Goal: Task Accomplishment & Management: Complete application form

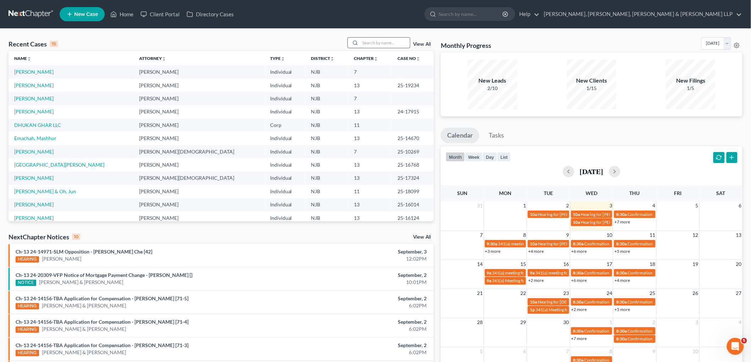
click at [373, 42] on input "search" at bounding box center [385, 43] width 50 height 10
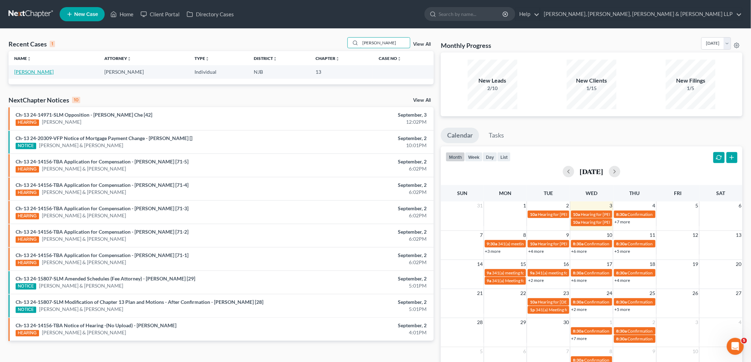
type input "[PERSON_NAME]"
click at [39, 71] on link "[PERSON_NAME]" at bounding box center [33, 72] width 39 height 6
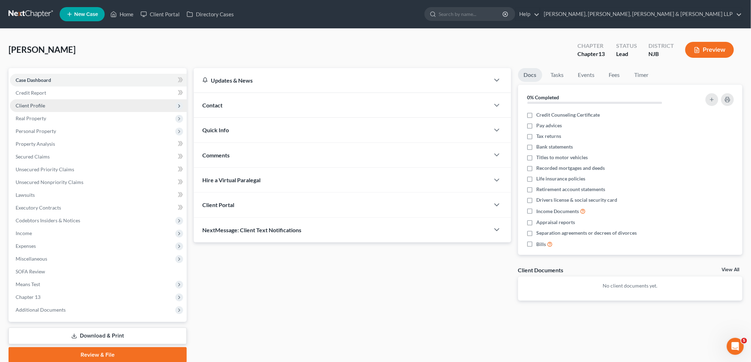
click at [37, 104] on span "Client Profile" at bounding box center [30, 106] width 29 height 6
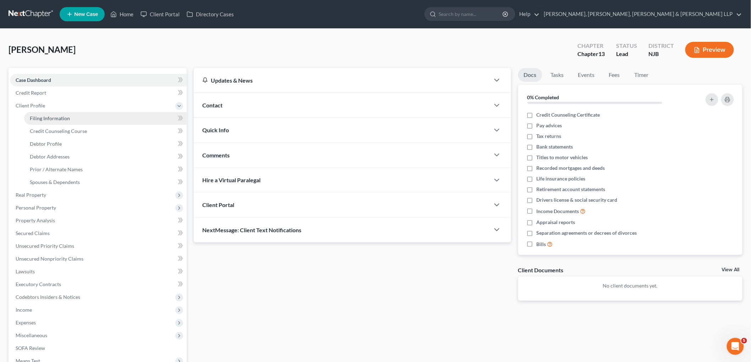
click at [46, 121] on span "Filing Information" at bounding box center [50, 118] width 40 height 6
select select "1"
select select "0"
select select "3"
select select "0"
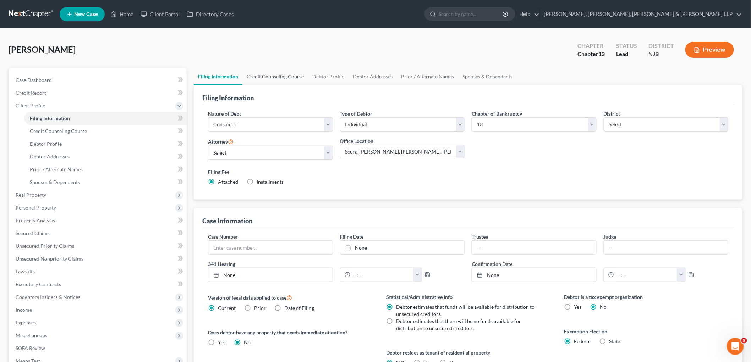
drag, startPoint x: 277, startPoint y: 79, endPoint x: 282, endPoint y: 82, distance: 5.9
click at [277, 79] on link "Credit Counseling Course" at bounding box center [275, 76] width 66 height 17
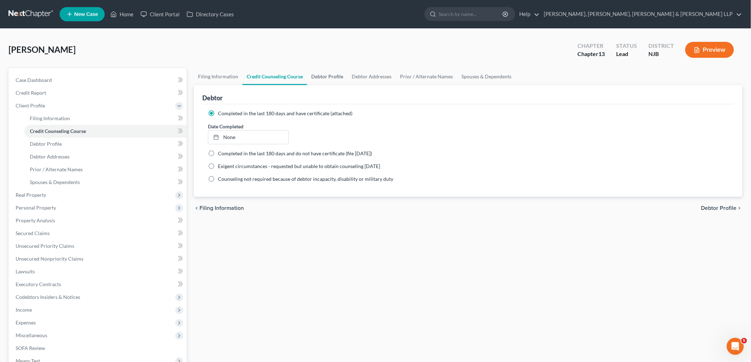
click at [329, 75] on link "Debtor Profile" at bounding box center [327, 76] width 40 height 17
select select "1"
select select "2"
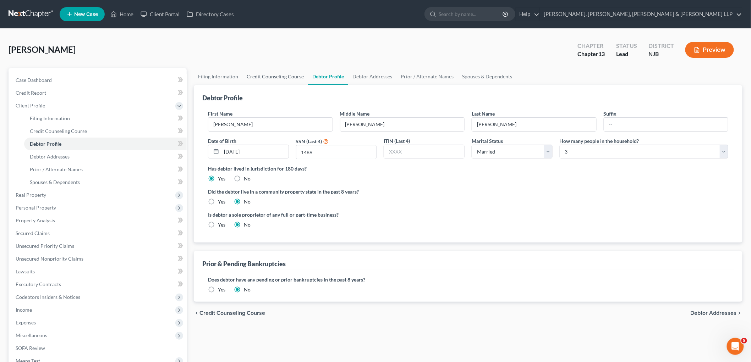
click at [260, 75] on link "Credit Counseling Course" at bounding box center [275, 76] width 66 height 17
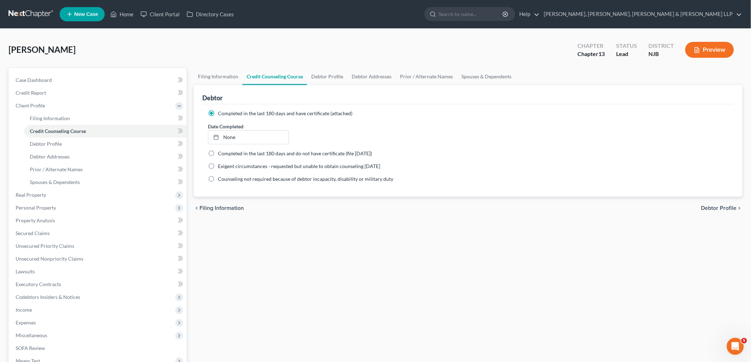
click at [145, 46] on div "[PERSON_NAME] Upgraded Chapter Chapter 13 Status [GEOGRAPHIC_DATA] [GEOGRAPHIC_…" at bounding box center [376, 52] width 734 height 31
click at [262, 133] on link "None" at bounding box center [248, 137] width 80 height 13
type input "[DATE]"
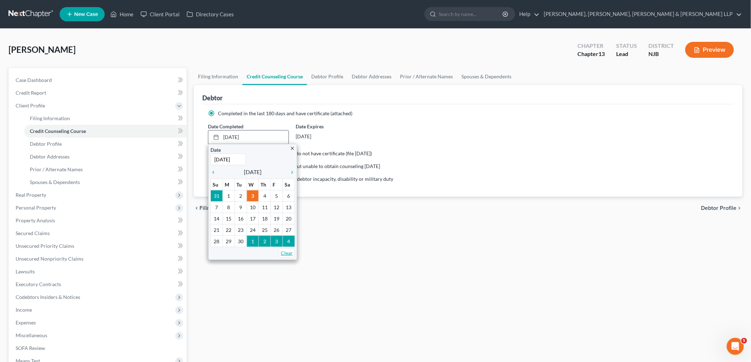
click at [289, 252] on link "Clear" at bounding box center [287, 253] width 16 height 10
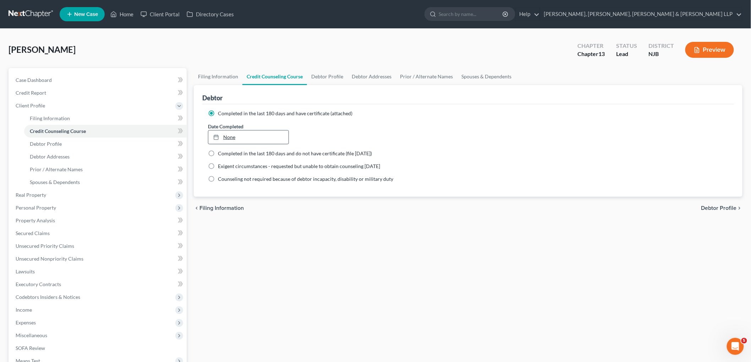
type input "[DATE]"
click at [233, 136] on link "[DATE]" at bounding box center [248, 137] width 80 height 13
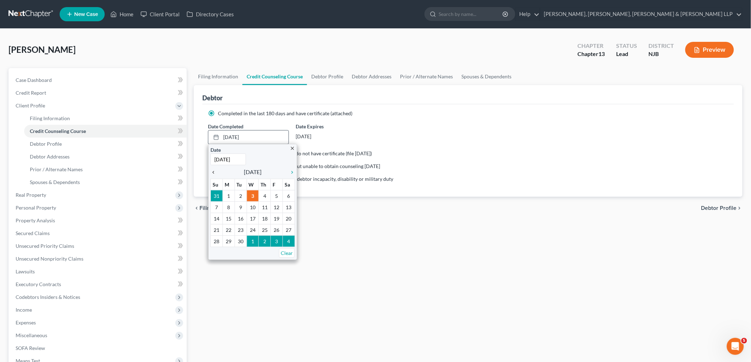
click at [213, 170] on icon "chevron_left" at bounding box center [214, 173] width 9 height 6
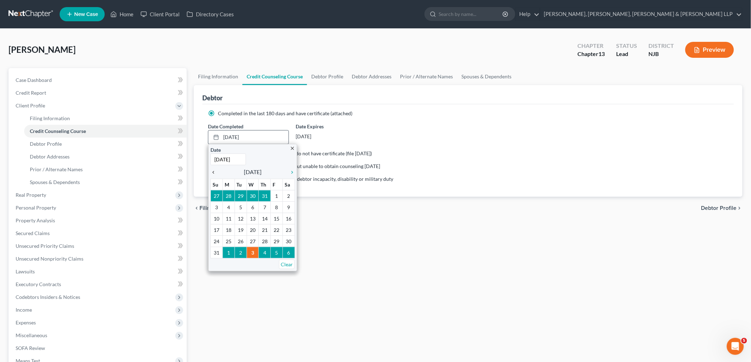
click at [213, 170] on icon "chevron_left" at bounding box center [214, 173] width 9 height 6
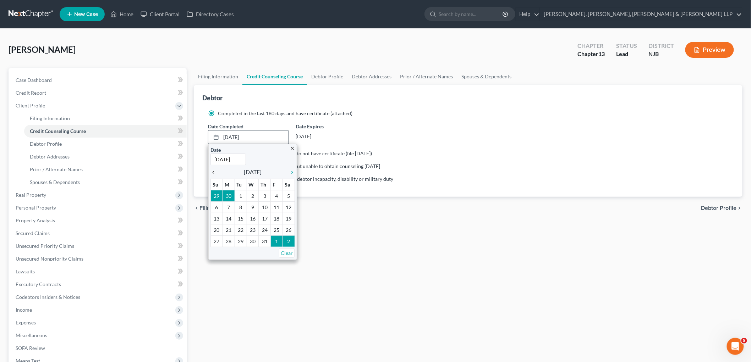
click at [213, 170] on icon "chevron_left" at bounding box center [214, 173] width 9 height 6
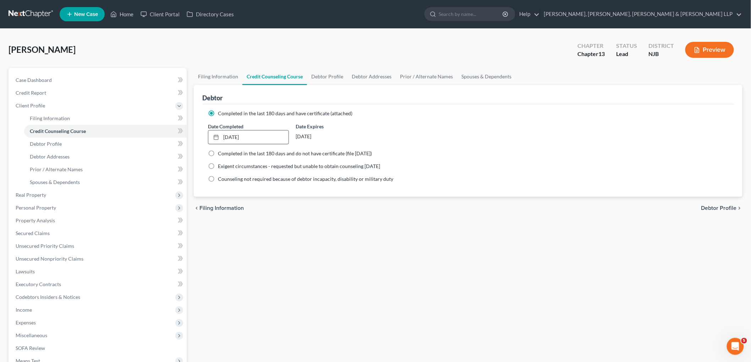
drag, startPoint x: 264, startPoint y: 231, endPoint x: 261, endPoint y: 180, distance: 51.2
click at [295, 283] on div "Filing Information Credit Counseling Course Debtor Profile Debtor Addresses Pri…" at bounding box center [468, 254] width 556 height 372
click at [134, 47] on div "[PERSON_NAME] Upgraded Chapter Chapter 13 Status [GEOGRAPHIC_DATA] [GEOGRAPHIC_…" at bounding box center [376, 52] width 734 height 31
click at [330, 73] on link "Debtor Profile" at bounding box center [327, 76] width 40 height 17
select select "1"
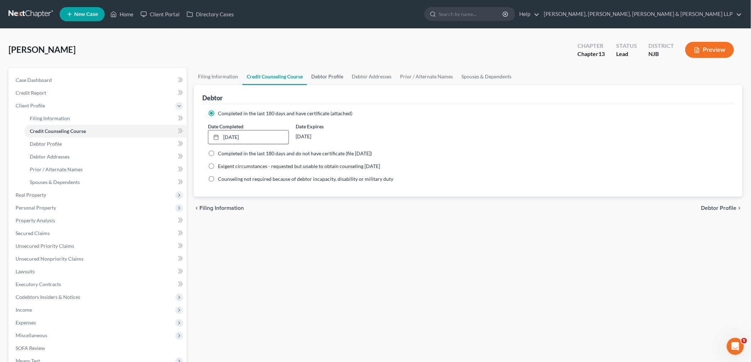
select select "2"
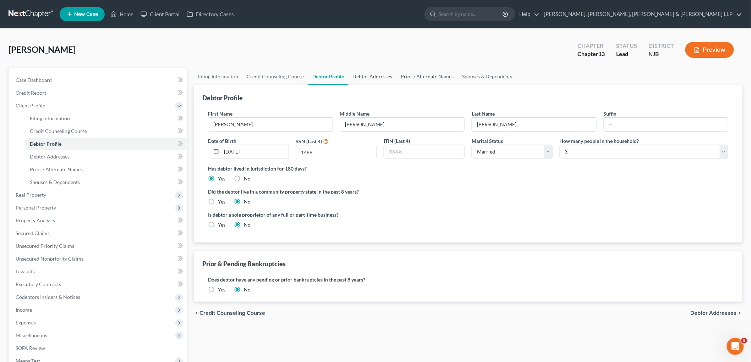
drag, startPoint x: 371, startPoint y: 77, endPoint x: 425, endPoint y: 83, distance: 55.0
click at [371, 77] on link "Debtor Addresses" at bounding box center [372, 76] width 48 height 17
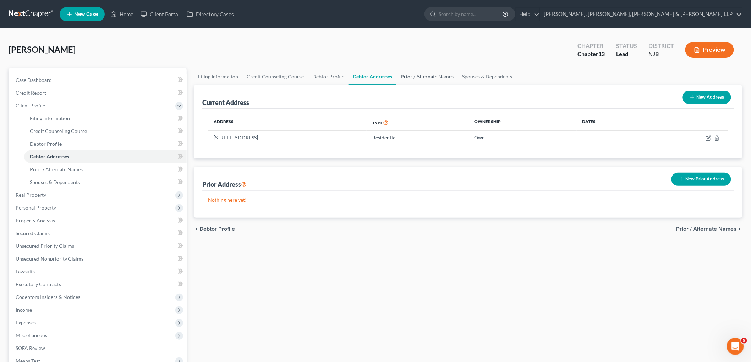
click at [427, 77] on link "Prior / Alternate Names" at bounding box center [426, 76] width 61 height 17
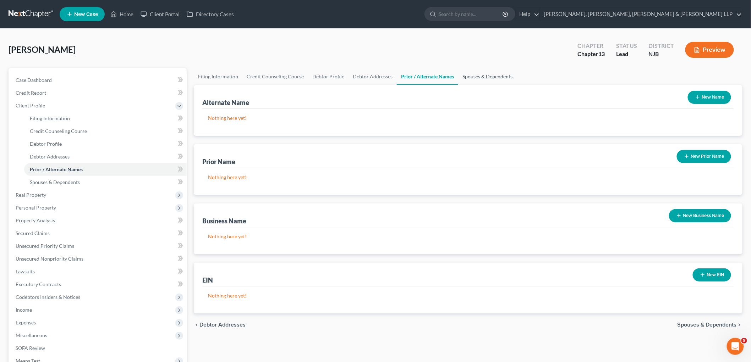
click at [470, 79] on link "Spouses & Dependents" at bounding box center [487, 76] width 59 height 17
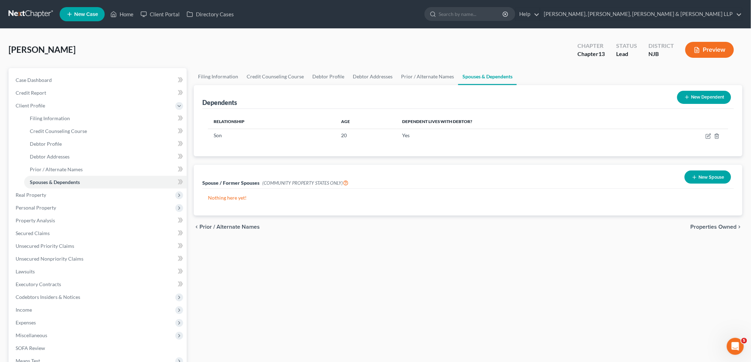
click at [716, 226] on span "Properties Owned" at bounding box center [714, 227] width 46 height 6
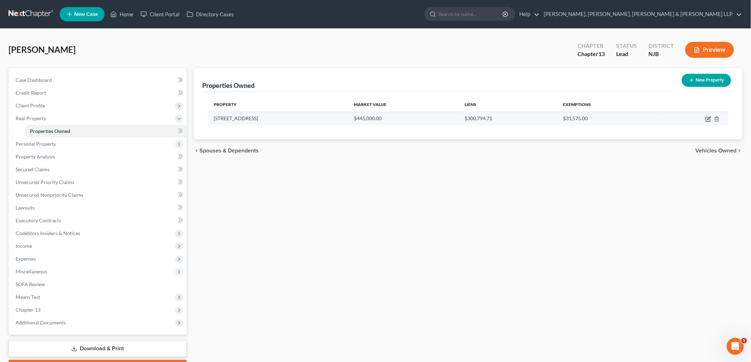
click at [707, 117] on icon "button" at bounding box center [709, 119] width 6 height 6
select select "33"
select select "15"
select select "3"
select select "5"
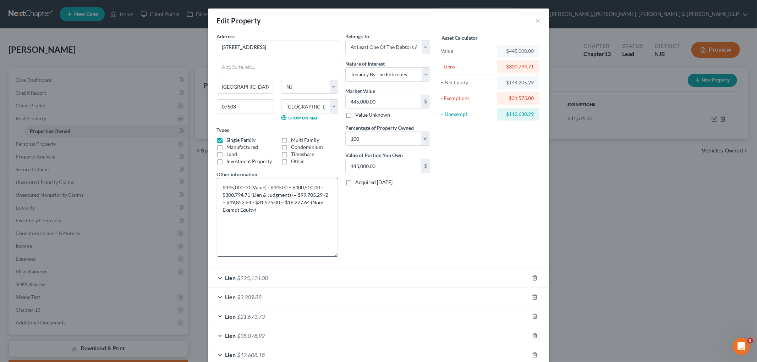
drag, startPoint x: 334, startPoint y: 201, endPoint x: 334, endPoint y: 254, distance: 53.2
click at [334, 254] on textarea "$445,000.00 (Value) - $44500 = $400,500.00 - $300,794.71 (Lien & Judgments) = $…" at bounding box center [277, 217] width 121 height 79
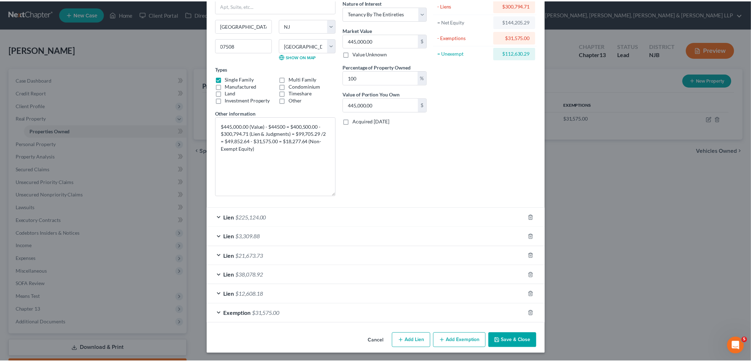
scroll to position [62, 0]
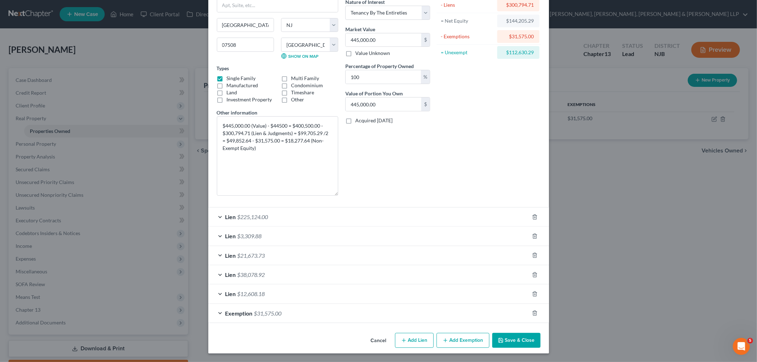
click at [377, 343] on button "Cancel" at bounding box center [378, 341] width 27 height 14
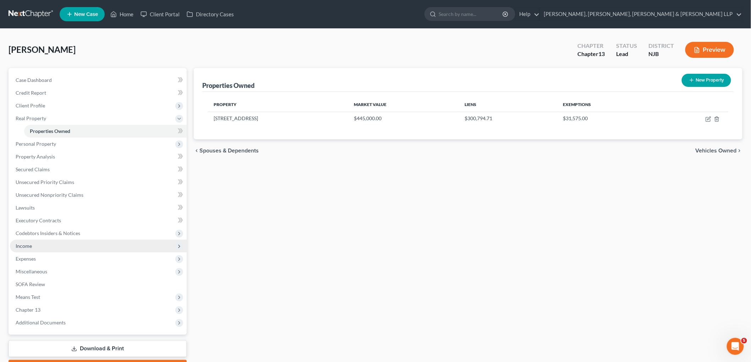
click at [31, 244] on span "Income" at bounding box center [24, 246] width 16 height 6
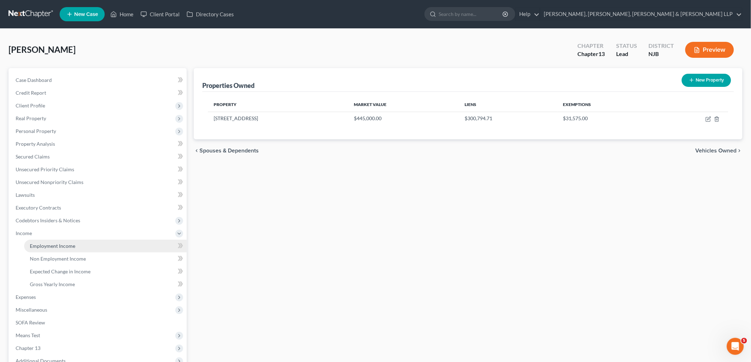
click at [38, 243] on span "Employment Income" at bounding box center [52, 246] width 45 height 6
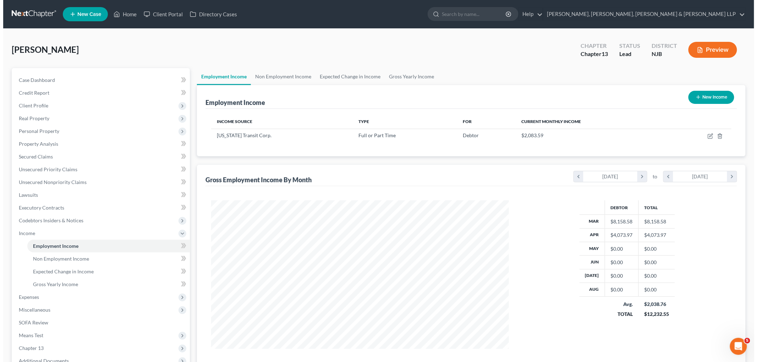
scroll to position [148, 312]
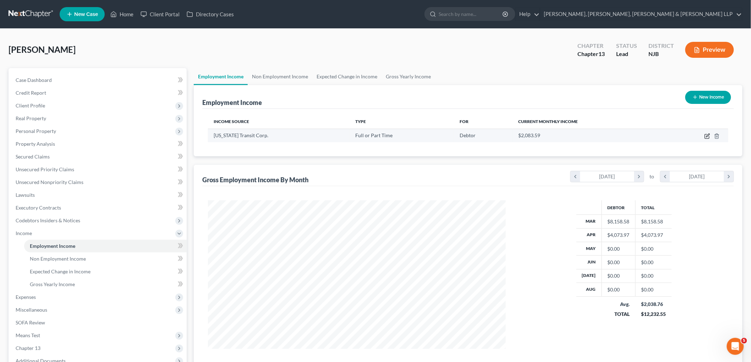
click at [707, 136] on icon "button" at bounding box center [708, 136] width 6 height 6
select select "0"
select select "33"
select select "0"
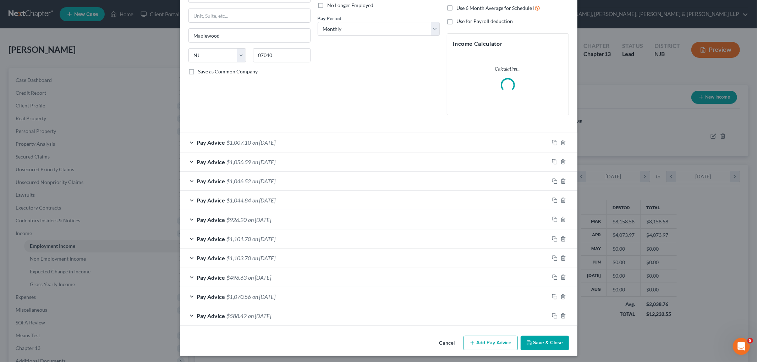
scroll to position [101, 0]
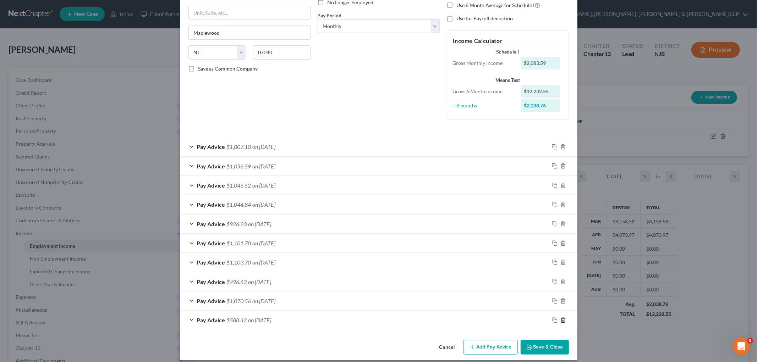
click at [562, 323] on icon "button" at bounding box center [563, 320] width 3 height 5
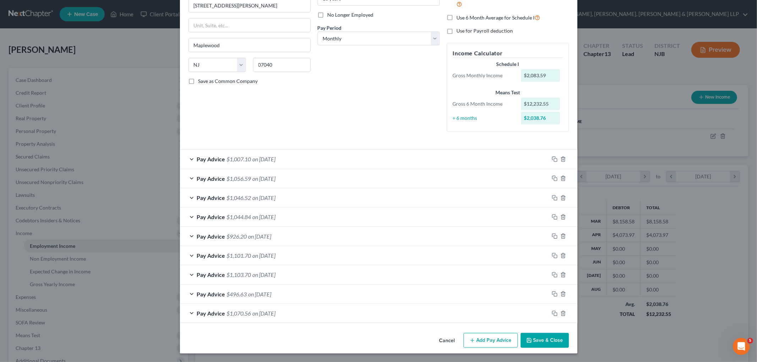
scroll to position [89, 0]
click at [564, 314] on line "button" at bounding box center [564, 313] width 0 height 1
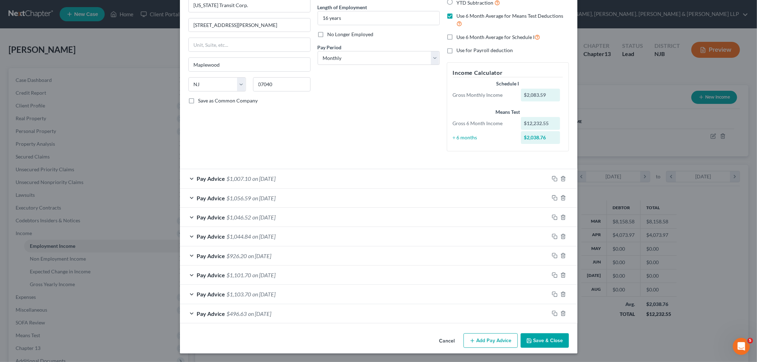
scroll to position [70, 0]
click at [564, 314] on line "button" at bounding box center [564, 314] width 0 height 1
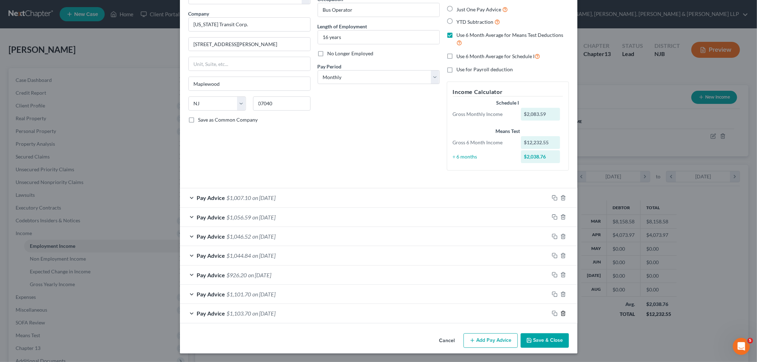
click at [564, 314] on line "button" at bounding box center [564, 313] width 0 height 1
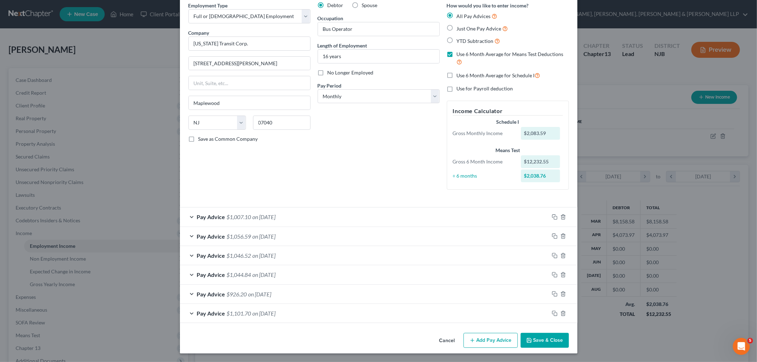
scroll to position [31, 0]
click at [307, 296] on div "Pay Advice $926.20 on [DATE]" at bounding box center [364, 294] width 369 height 19
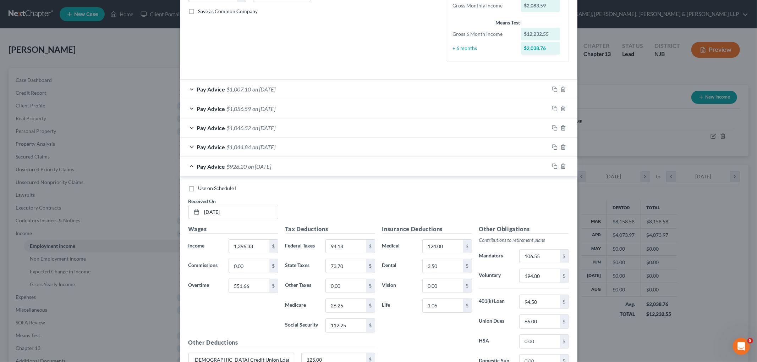
scroll to position [169, 0]
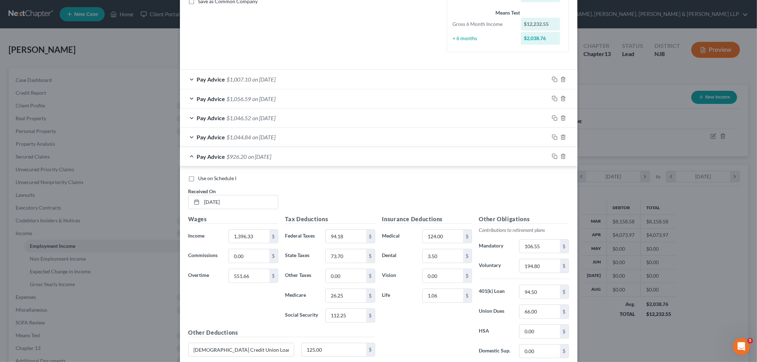
click at [254, 306] on div "Wages Income * 1,396.33 $ Commissions 0.00 $ Overtime 551.66 $" at bounding box center [233, 272] width 97 height 114
click at [447, 236] on input "124.00" at bounding box center [443, 236] width 40 height 13
type input "134.00"
click at [543, 265] on input "194.80" at bounding box center [540, 265] width 40 height 13
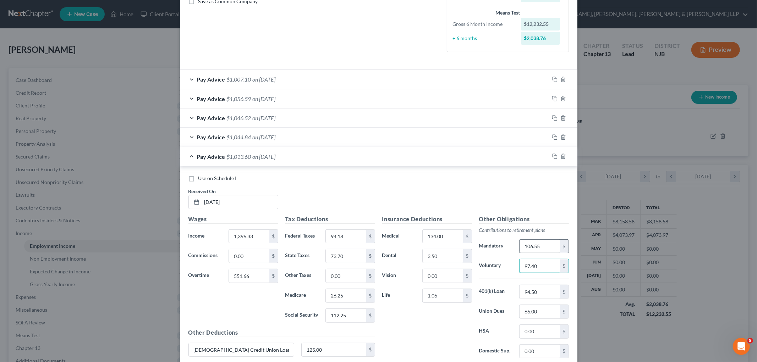
type input "97.40"
click at [544, 246] on input "106.55" at bounding box center [540, 246] width 40 height 13
type input "97.40"
click at [545, 267] on input "97.40" at bounding box center [540, 265] width 40 height 13
type input "194.80"
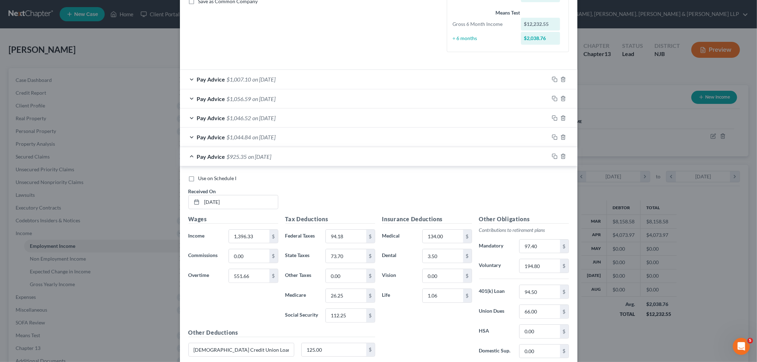
click at [467, 200] on div "Use on Schedule I Received On * [DATE]" at bounding box center [379, 195] width 388 height 40
click at [405, 157] on div "Pay Advice $925.35 on [DATE]" at bounding box center [364, 156] width 369 height 19
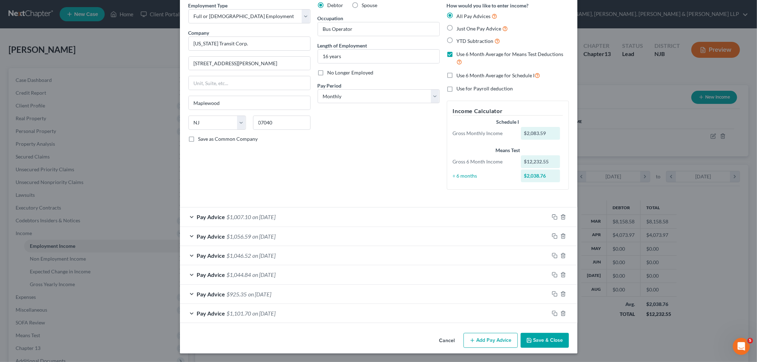
scroll to position [31, 0]
click at [554, 217] on rect "button" at bounding box center [555, 218] width 3 height 3
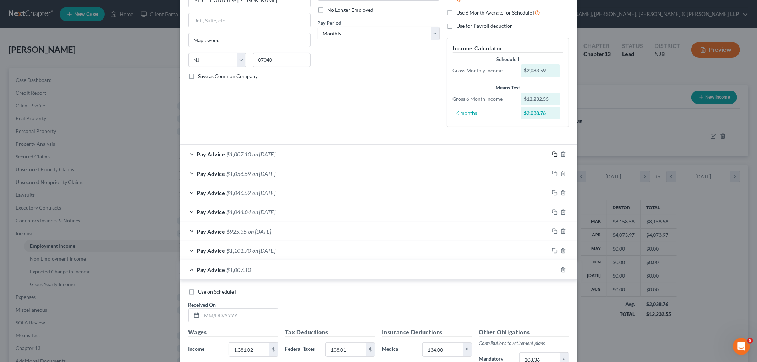
scroll to position [228, 0]
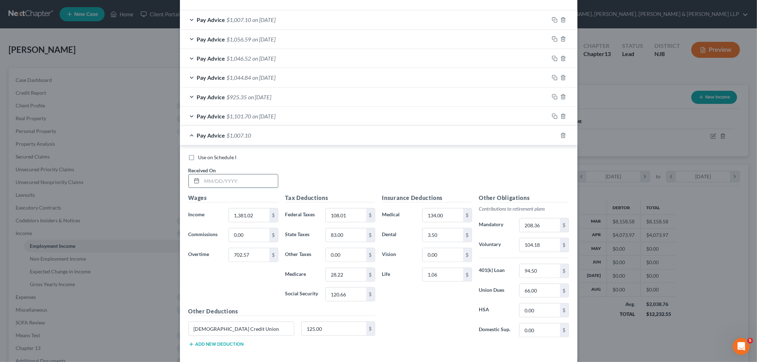
click at [238, 184] on input "text" at bounding box center [240, 181] width 76 height 13
type input "[DATE]"
click at [254, 257] on input "702.57" at bounding box center [249, 254] width 40 height 13
type input "536.36"
click at [257, 214] on input "1,381.02" at bounding box center [249, 215] width 40 height 13
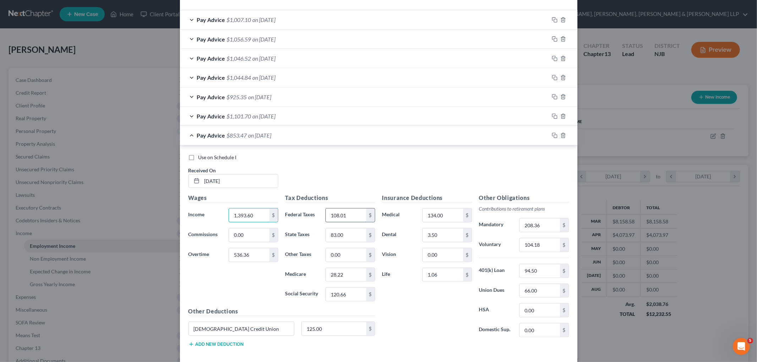
type input "1,393.60"
click at [351, 212] on input "108.01" at bounding box center [346, 215] width 40 height 13
type input "92.34"
click at [360, 296] on input "120.66" at bounding box center [346, 294] width 40 height 13
type input "113.13"
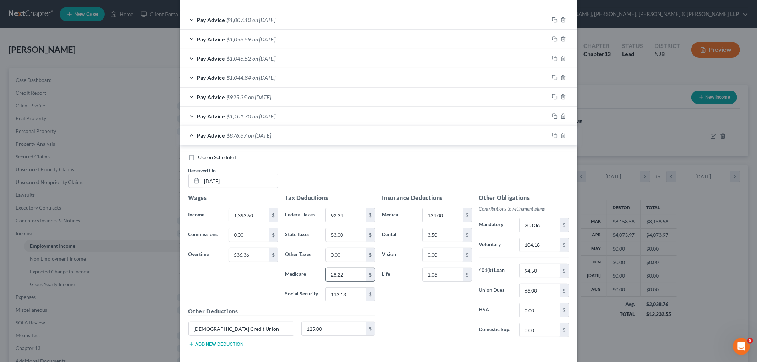
click at [343, 275] on input "28.22" at bounding box center [346, 274] width 40 height 13
type input "25.99"
click at [350, 239] on input "83.00" at bounding box center [346, 235] width 40 height 13
type input "72.48"
click at [405, 299] on div "Insurance Deductions Medical 134.00 $ Dental 3.50 $ Vision 0.00 $ Life 1.06 $" at bounding box center [427, 268] width 97 height 149
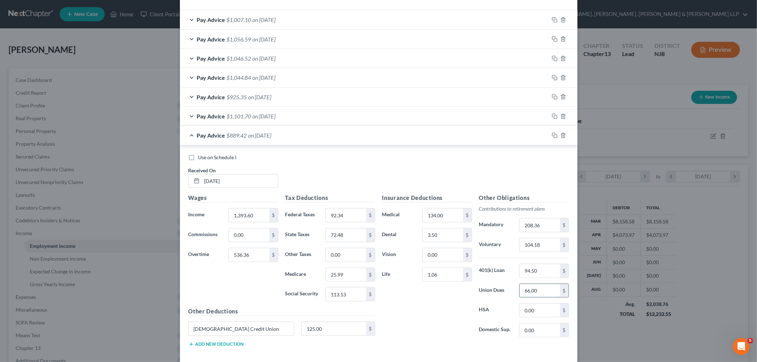
click at [542, 292] on input "66.00" at bounding box center [540, 290] width 40 height 13
click at [438, 313] on div "Insurance Deductions Medical 134.00 $ Dental 3.50 $ Vision 0.00 $ Life 1.06 $" at bounding box center [427, 268] width 97 height 149
click at [545, 224] on input "208.36" at bounding box center [540, 225] width 40 height 13
type input "96.50"
click at [549, 246] on input "104.18" at bounding box center [540, 245] width 40 height 13
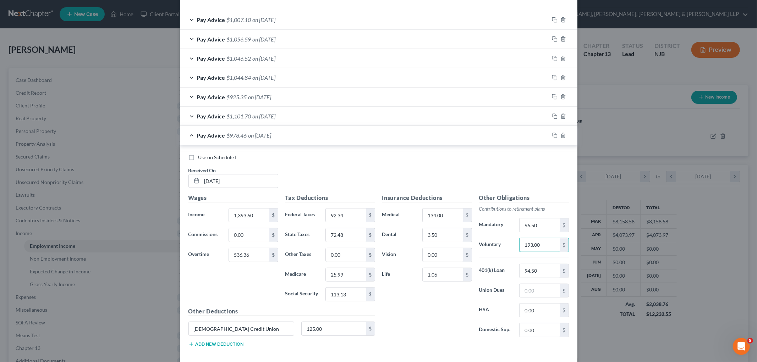
type input "193.00"
click at [424, 330] on div "Insurance Deductions Medical 134.00 $ Dental 3.50 $ Vision 0.00 $ Life 1.06 $" at bounding box center [427, 268] width 97 height 149
click at [434, 303] on div "Insurance Deductions Medical 134.00 $ Dental 3.50 $ Vision 0.00 $ Life 1.06 $" at bounding box center [427, 268] width 97 height 149
click at [349, 296] on input "113.13" at bounding box center [346, 294] width 40 height 13
type input "111.13"
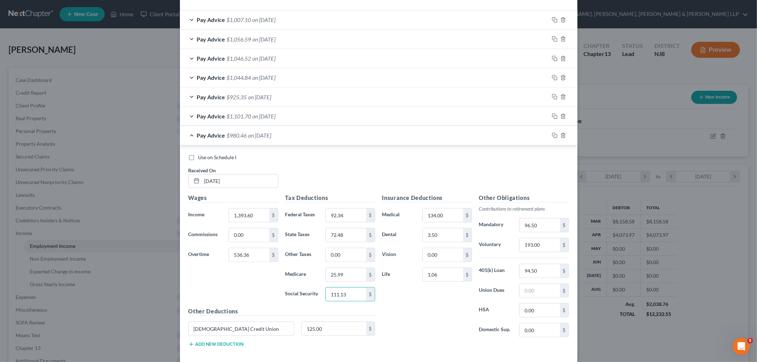
click at [411, 317] on div "Insurance Deductions Medical 134.00 $ Dental 3.50 $ Vision 0.00 $ Life 1.06 $" at bounding box center [427, 268] width 97 height 149
click at [552, 136] on icon "button" at bounding box center [555, 136] width 6 height 6
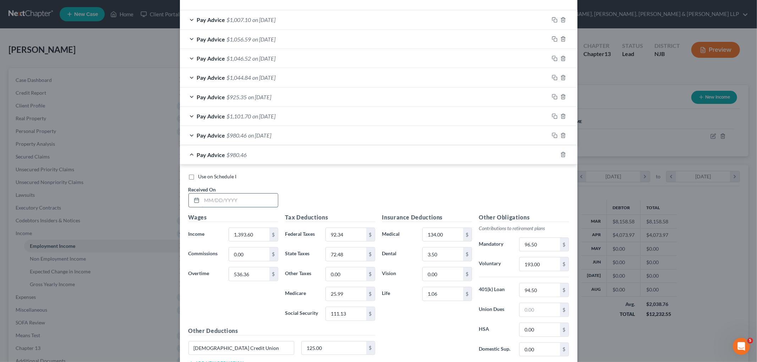
click at [250, 203] on input "text" at bounding box center [240, 200] width 76 height 13
type input "[DATE]"
click at [311, 186] on div "Use on Schedule I Received On * [DATE]" at bounding box center [379, 193] width 388 height 40
click at [257, 277] on input "536.36" at bounding box center [249, 274] width 40 height 13
type input "712.96"
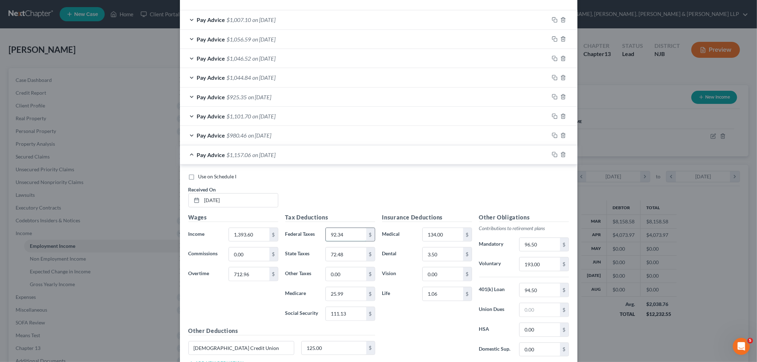
click at [353, 233] on input "92.34" at bounding box center [346, 234] width 40 height 13
type input "110.35"
click at [349, 314] on input "111.13" at bounding box center [346, 313] width 40 height 13
type input "122.08"
click at [350, 294] on input "25.99" at bounding box center [346, 293] width 40 height 13
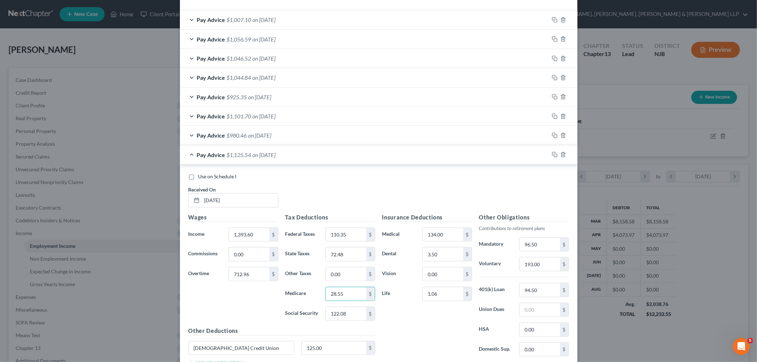
type input "28.55"
click at [394, 322] on div "Insurance Deductions Medical 134.00 $ Dental 3.50 $ Vision 0.00 $ Life 1.06 $" at bounding box center [427, 287] width 97 height 149
click at [344, 252] on input "72.48" at bounding box center [346, 254] width 40 height 13
type input "84.57"
click at [409, 327] on div "Insurance Deductions Medical 134.00 $ Dental 3.50 $ Vision 0.00 $ Life 1.06 $" at bounding box center [427, 287] width 97 height 149
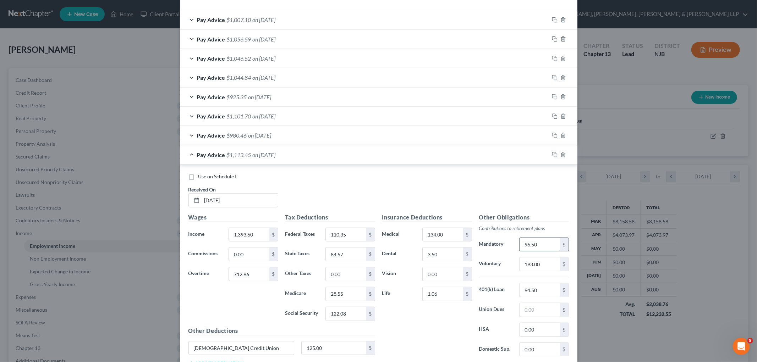
click at [544, 247] on input "96.50" at bounding box center [540, 244] width 40 height 13
type input "105.33"
click at [426, 325] on div "Insurance Deductions Medical 134.00 $ Dental 3.50 $ Vision 0.00 $ Life 1.06 $" at bounding box center [427, 287] width 97 height 149
click at [551, 264] on input "193.00" at bounding box center [540, 264] width 40 height 13
type input "210.66"
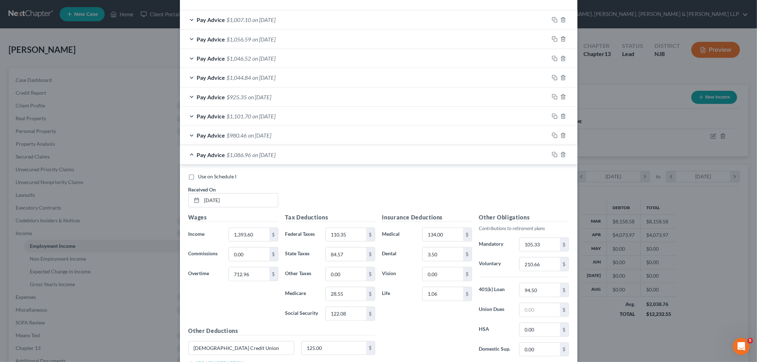
click at [447, 328] on div "Insurance Deductions Medical 134.00 $ Dental 3.50 $ Vision 0.00 $ Life 1.06 $" at bounding box center [427, 287] width 97 height 149
click at [439, 321] on div "Insurance Deductions Medical 134.00 $ Dental 3.50 $ Vision 0.00 $ Life 1.06 $" at bounding box center [427, 287] width 97 height 149
click at [439, 294] on input "1.06" at bounding box center [443, 293] width 40 height 13
click at [441, 292] on input "2.06" at bounding box center [443, 293] width 40 height 13
click at [426, 294] on input "2.06" at bounding box center [443, 293] width 40 height 13
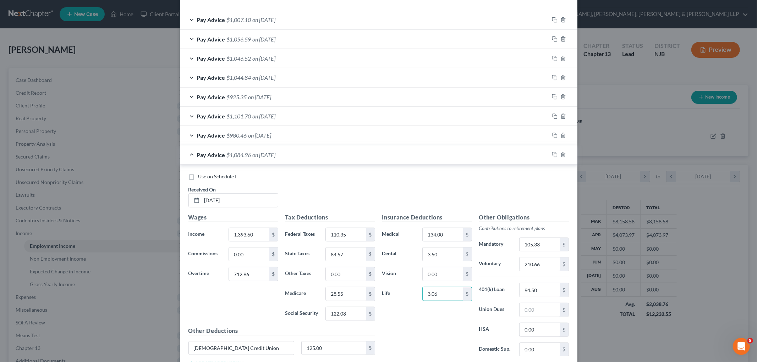
type input "3.06"
click at [452, 196] on div "Use on Schedule I Received On * [DATE]" at bounding box center [379, 193] width 388 height 40
click at [552, 153] on icon "button" at bounding box center [555, 155] width 6 height 6
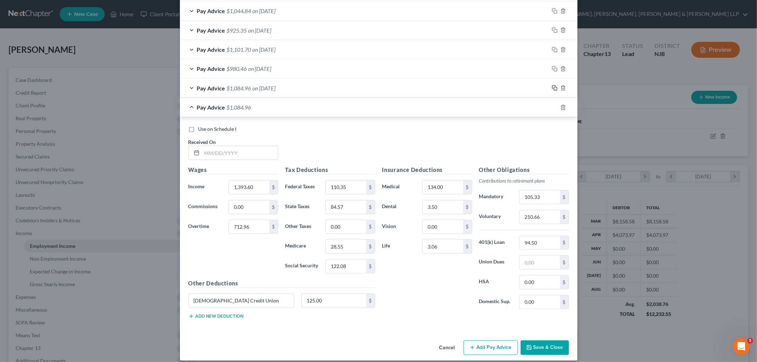
scroll to position [303, 0]
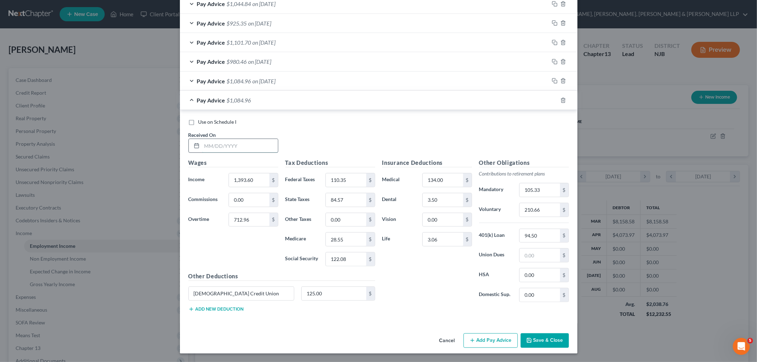
click at [247, 144] on input "text" at bounding box center [240, 145] width 76 height 13
type input "[DATE]"
click at [252, 177] on input "1,393.60" at bounding box center [249, 180] width 40 height 13
type input "1,359.60"
click at [249, 218] on input "712.96" at bounding box center [249, 219] width 40 height 13
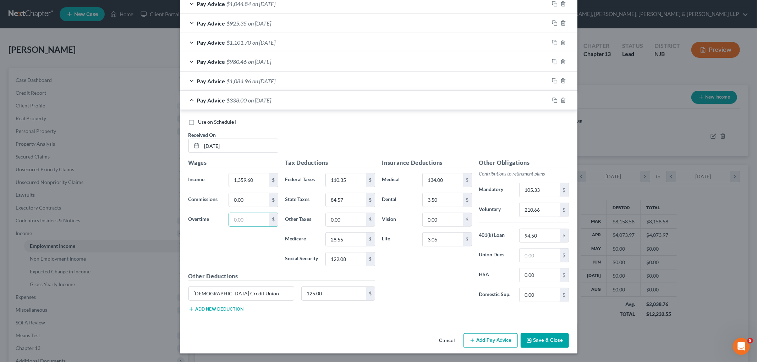
click at [246, 254] on div "Wages Income * 1,359.60 $ Commissions 0.00 $ Overtime $" at bounding box center [233, 216] width 97 height 114
click at [346, 175] on input "110.35" at bounding box center [346, 180] width 40 height 13
type input "34.51"
click at [352, 264] on input "122.08" at bounding box center [346, 259] width 40 height 13
type input "75.77"
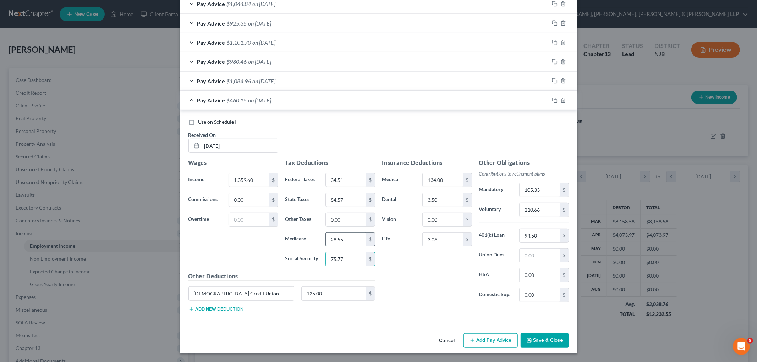
click at [346, 239] on input "28.55" at bounding box center [346, 239] width 40 height 13
type input "17.72"
click at [349, 197] on input "84.57" at bounding box center [346, 199] width 40 height 13
type input "37.81"
click at [424, 282] on div "Insurance Deductions Medical 134.00 $ Dental 3.50 $ Vision 0.00 $ Life 3.06 $" at bounding box center [427, 233] width 97 height 149
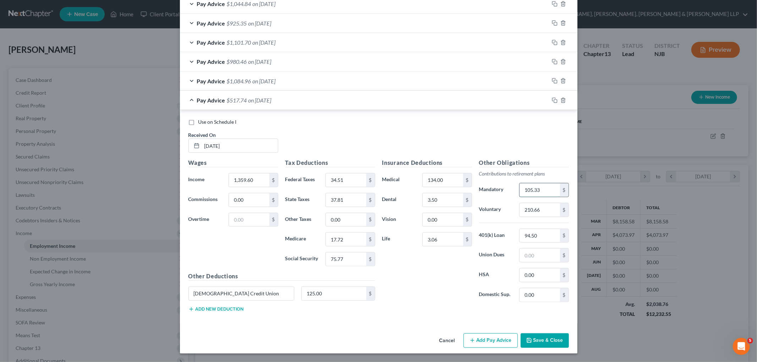
click at [547, 186] on input "105.33" at bounding box center [540, 190] width 40 height 13
type input "67.98"
click at [445, 240] on input "3.06" at bounding box center [443, 239] width 40 height 13
type input "1.07"
click at [548, 211] on input "210.66" at bounding box center [540, 209] width 40 height 13
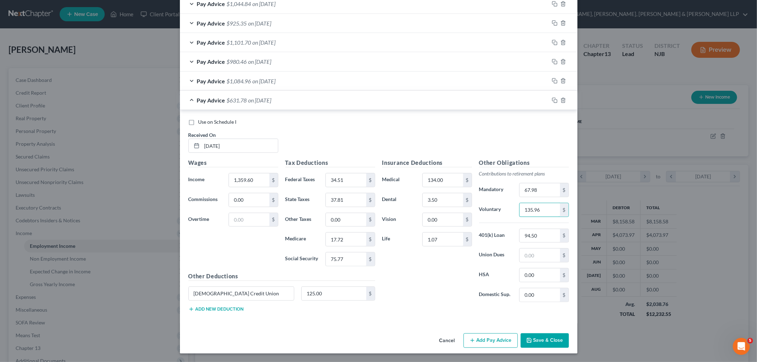
type input "135.96"
click at [433, 279] on div "Insurance Deductions Medical 134.00 $ Dental 3.50 $ Vision 0.00 $ Life 1.07 $" at bounding box center [427, 233] width 97 height 149
click at [532, 258] on input "text" at bounding box center [540, 255] width 40 height 13
type input "66.00"
click at [427, 272] on div "Insurance Deductions Medical 134.00 $ Dental 3.50 $ Vision 0.00 $ Life 1.07 $" at bounding box center [427, 233] width 97 height 149
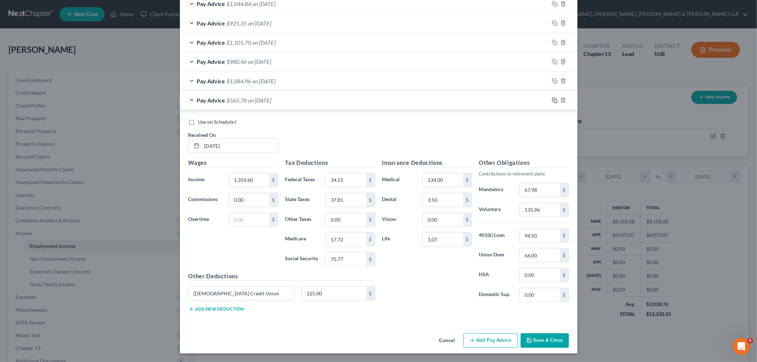
click at [552, 98] on icon "button" at bounding box center [555, 101] width 6 height 6
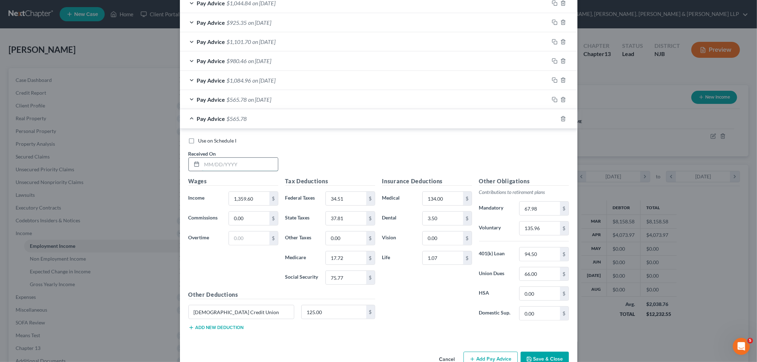
click at [260, 165] on input "text" at bounding box center [240, 164] width 76 height 13
type input "[DATE]"
click at [257, 198] on input "1,359.60" at bounding box center [249, 198] width 40 height 13
type input "1,404.82"
click at [239, 234] on input "text" at bounding box center [249, 238] width 40 height 13
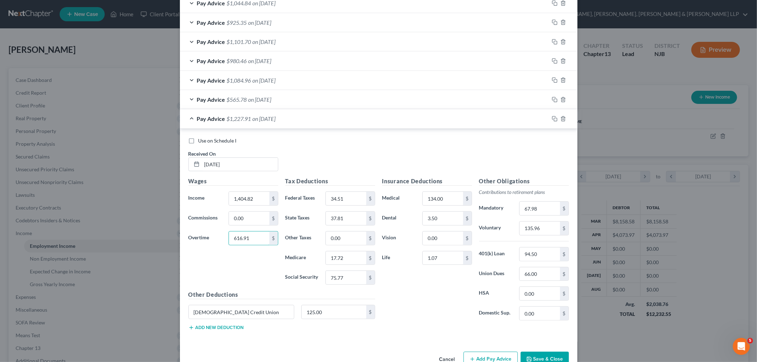
type input "616.91"
click at [247, 268] on div "Wages Income * 1,404.82 $ Commissions 0.00 $ Overtime 616.91 $" at bounding box center [233, 234] width 97 height 114
click at [359, 201] on input "34.51" at bounding box center [346, 198] width 40 height 13
type input "101.70"
click at [354, 278] on input "75.77" at bounding box center [346, 277] width 40 height 13
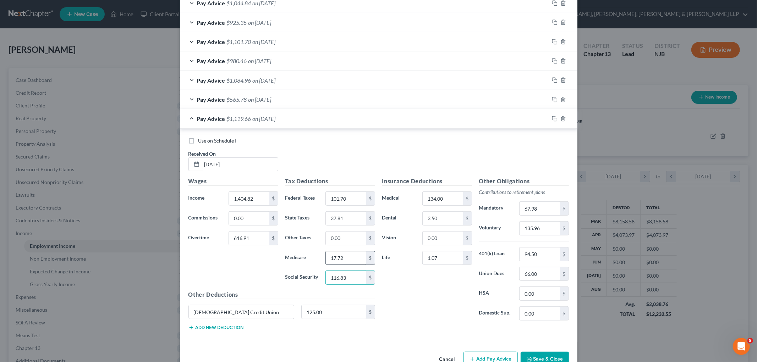
type input "116.83"
click at [352, 259] on input "17.72" at bounding box center [346, 258] width 40 height 13
type input "27.32"
click at [405, 279] on div "Insurance Deductions Medical 134.00 $ Dental 3.50 $ Vision 0.00 $ Life 1.07 $" at bounding box center [427, 251] width 97 height 149
click at [343, 216] on input "37.81" at bounding box center [346, 218] width 40 height 13
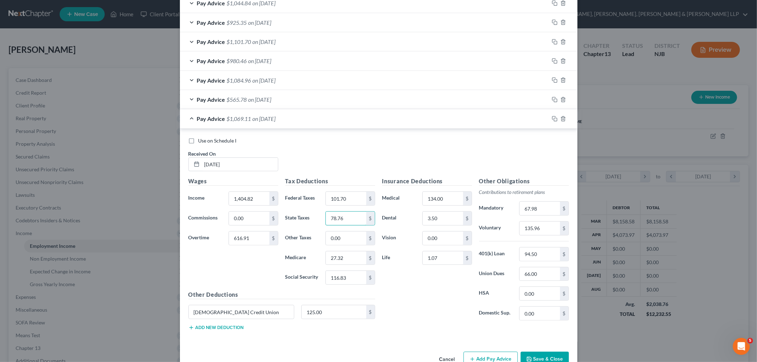
type input "78.76"
click at [440, 296] on div "Insurance Deductions Medical 134.00 $ Dental 3.50 $ Vision 0.00 $ Life 1.07 $" at bounding box center [427, 251] width 97 height 149
click at [545, 207] on input "67.98" at bounding box center [540, 208] width 40 height 13
type input "101.09"
click at [546, 230] on input "135.96" at bounding box center [540, 228] width 40 height 13
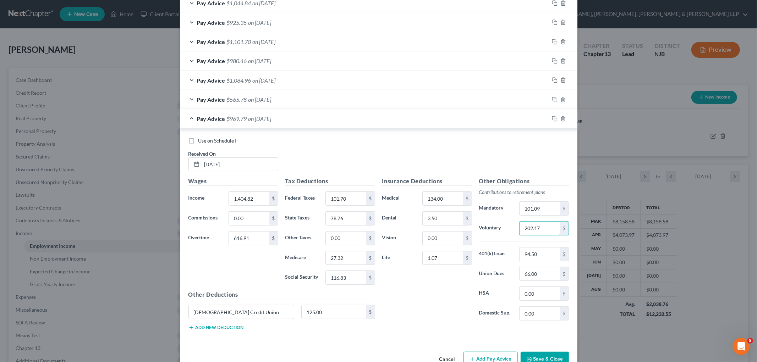
type input "202.17"
click at [431, 315] on div "Insurance Deductions Medical 134.00 $ Dental 3.50 $ Vision 0.00 $ Life 1.07 $" at bounding box center [427, 251] width 97 height 149
click at [406, 295] on div "Insurance Deductions Medical 134.00 $ Dental 3.50 $ Vision 0.00 $ Life 1.07 $" at bounding box center [427, 251] width 97 height 149
click at [434, 288] on div "Insurance Deductions Medical 134.00 $ Dental 3.50 $ Vision 0.00 $ Life 1.07 $" at bounding box center [427, 251] width 97 height 149
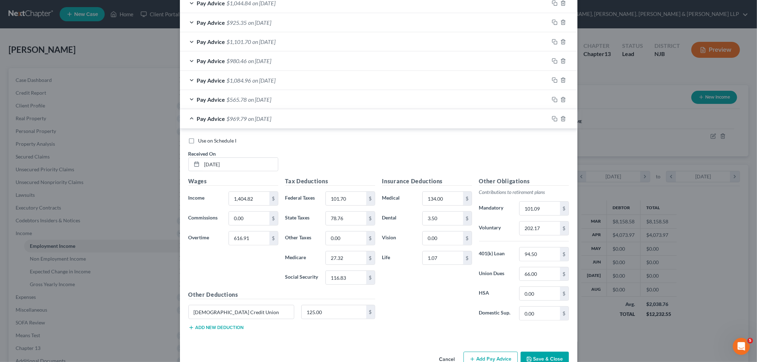
click at [434, 288] on div "Insurance Deductions Medical 134.00 $ Dental 3.50 $ Vision 0.00 $ Life 1.07 $" at bounding box center [427, 251] width 97 height 149
click at [541, 274] on input "66.00" at bounding box center [540, 274] width 40 height 13
click at [452, 161] on div "Use on Schedule I Received On * [DATE]" at bounding box center [379, 157] width 388 height 40
click at [552, 120] on icon "button" at bounding box center [555, 119] width 6 height 6
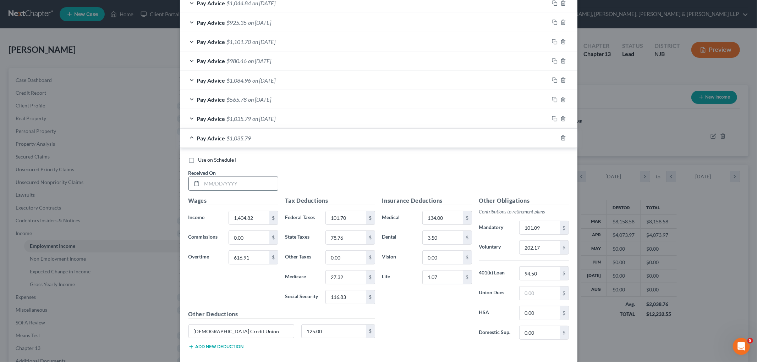
click at [255, 179] on input "text" at bounding box center [240, 183] width 76 height 13
type input "[DATE]"
click at [256, 220] on input "1,404.82" at bounding box center [249, 218] width 40 height 13
type input "1,654.30"
click at [257, 260] on input "616.91" at bounding box center [249, 257] width 40 height 13
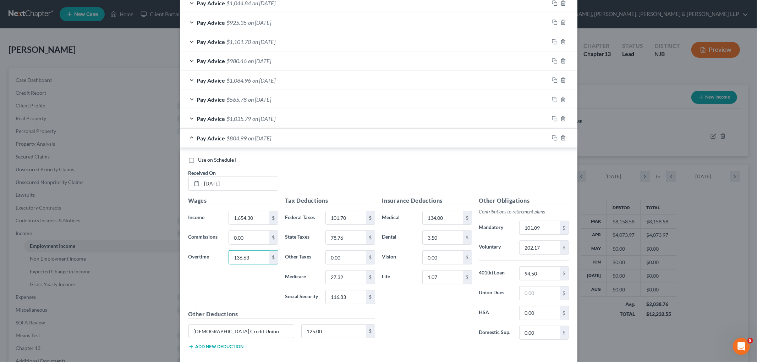
type input "136.63"
click at [256, 293] on div "Wages Income * 1,654.30 $ Commissions 0.00 $ Overtime 136.63 $" at bounding box center [233, 254] width 97 height 114
click at [352, 219] on input "101.70" at bounding box center [346, 218] width 40 height 13
type input "78.16"
click at [350, 297] on input "116.83" at bounding box center [346, 297] width 40 height 13
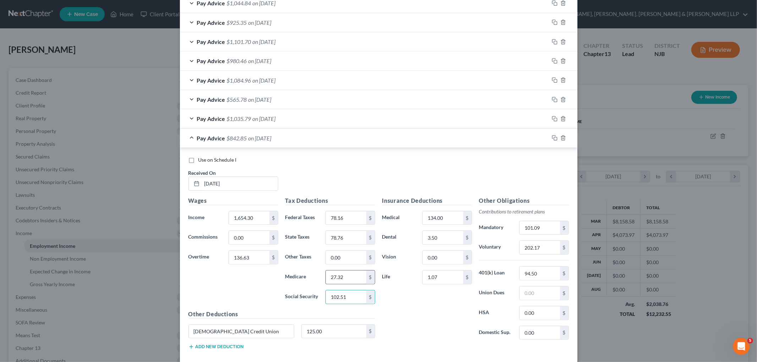
type input "102.51"
click at [350, 278] on input "27.32" at bounding box center [346, 277] width 40 height 13
type input "23.97"
click at [416, 312] on div "Insurance Deductions Medical 134.00 $ Dental 3.50 $ Vision 0.00 $ Life 1.07 $" at bounding box center [427, 271] width 97 height 149
click at [350, 239] on input "78.76" at bounding box center [346, 237] width 40 height 13
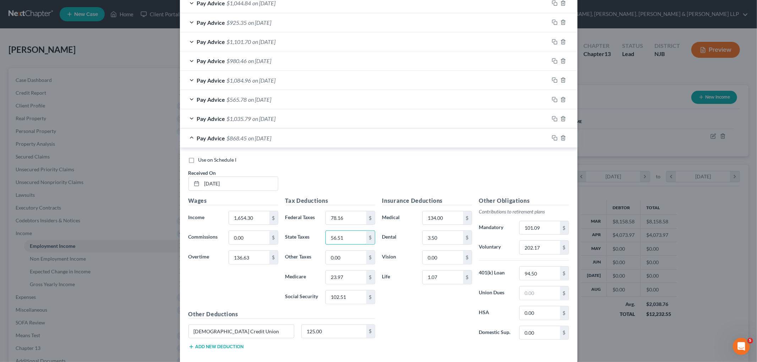
type input "56.51"
click at [431, 315] on div "Insurance Deductions Medical 134.00 $ Dental 3.50 $ Vision 0.00 $ Life 1.07 $" at bounding box center [427, 271] width 97 height 149
click at [545, 231] on input "101.09" at bounding box center [540, 227] width 40 height 13
type input "89.55"
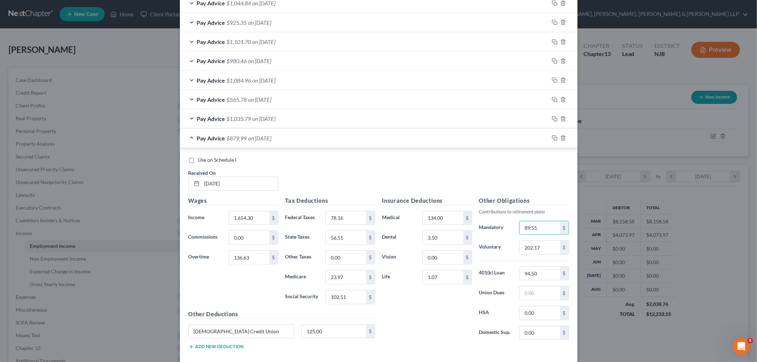
click at [445, 311] on div "Insurance Deductions Medical 134.00 $ Dental 3.50 $ Vision 0.00 $ Life 1.07 $" at bounding box center [427, 271] width 97 height 149
click at [545, 247] on input "202.17" at bounding box center [540, 247] width 40 height 13
type input "179.09"
click at [416, 322] on div "Insurance Deductions Medical 134.00 $ Dental 3.50 $ Vision 0.00 $ Life 1.07 $" at bounding box center [427, 271] width 97 height 149
click at [540, 291] on input "text" at bounding box center [540, 293] width 40 height 13
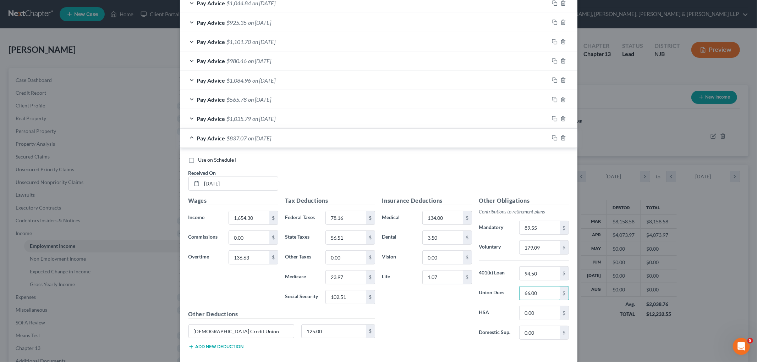
type input "66.00"
click at [436, 307] on div "Insurance Deductions Medical 134.00 $ Dental 3.50 $ Vision 0.00 $ Life 1.07 $" at bounding box center [427, 271] width 97 height 149
click at [552, 139] on icon "button" at bounding box center [555, 138] width 6 height 6
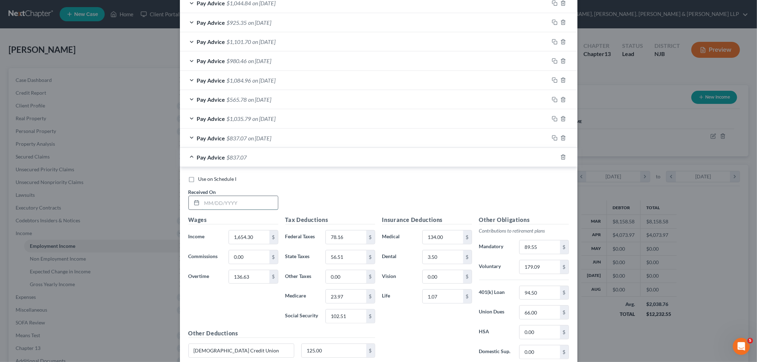
click at [243, 205] on input "text" at bounding box center [240, 202] width 76 height 13
type input "[DATE]"
click at [258, 234] on input "1,654.30" at bounding box center [249, 237] width 40 height 13
type input "2,279.45"
click at [252, 279] on input "136.63" at bounding box center [249, 276] width 40 height 13
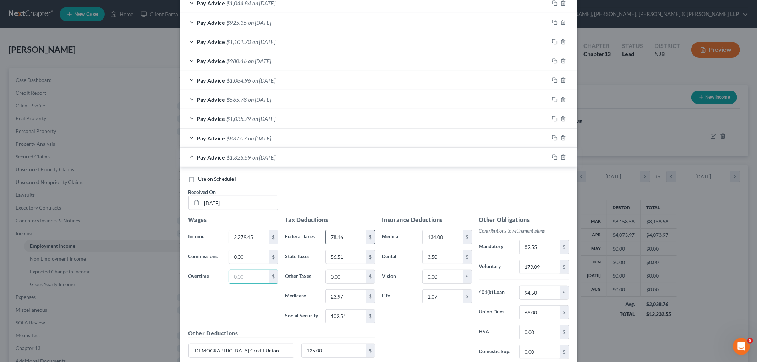
click at [352, 241] on input "78.16" at bounding box center [346, 237] width 40 height 13
type input "33.54"
click at [354, 316] on input "102.51" at bounding box center [346, 316] width 40 height 13
click at [354, 316] on input "1" at bounding box center [346, 316] width 40 height 13
type input "124.15"
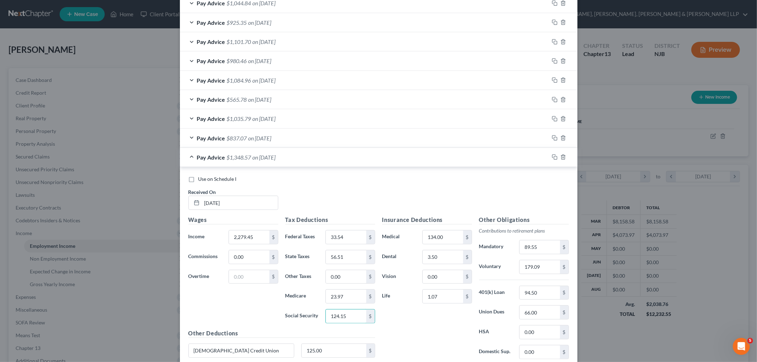
click at [373, 203] on div "Use on Schedule I Received On * [DATE]" at bounding box center [379, 196] width 388 height 40
click at [334, 201] on div "Use on Schedule I Received On * [DATE]" at bounding box center [379, 196] width 388 height 40
click at [349, 299] on input "23.97" at bounding box center [346, 296] width 40 height 13
type input "29.04"
click at [436, 329] on div "Insurance Deductions Medical 134.00 $ Dental 3.50 $ Vision 0.00 $ Life 1.07 $" at bounding box center [427, 290] width 97 height 149
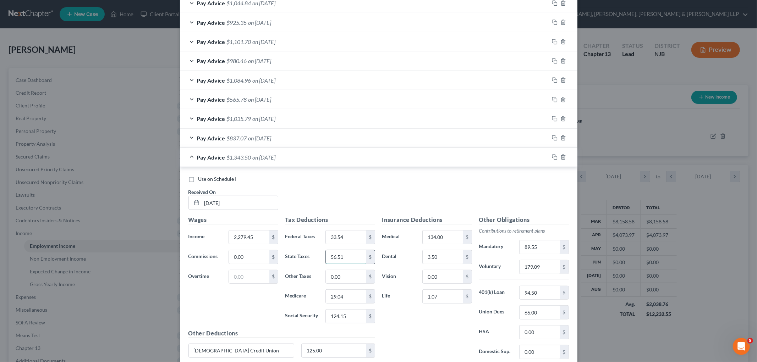
click at [347, 256] on input "56.51" at bounding box center [346, 257] width 40 height 13
type input "4.69"
click at [439, 257] on input "3.50" at bounding box center [443, 257] width 40 height 13
type input "7.25"
click at [442, 236] on input "134.00" at bounding box center [443, 237] width 40 height 13
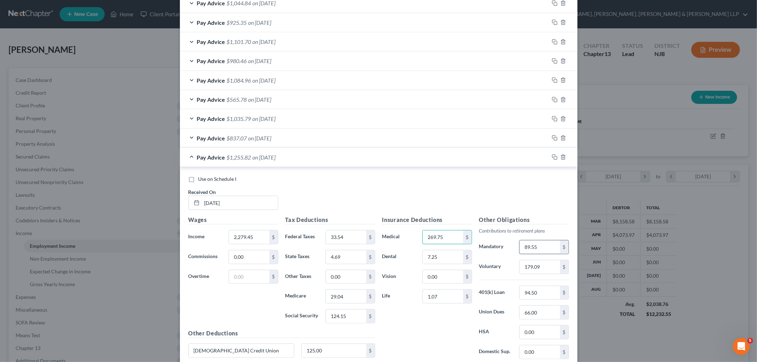
type input "269.75"
click at [540, 248] on input "89.55" at bounding box center [540, 247] width 40 height 13
type input "113.98"
click at [445, 298] on input "1.07" at bounding box center [443, 296] width 40 height 13
type input "2.13"
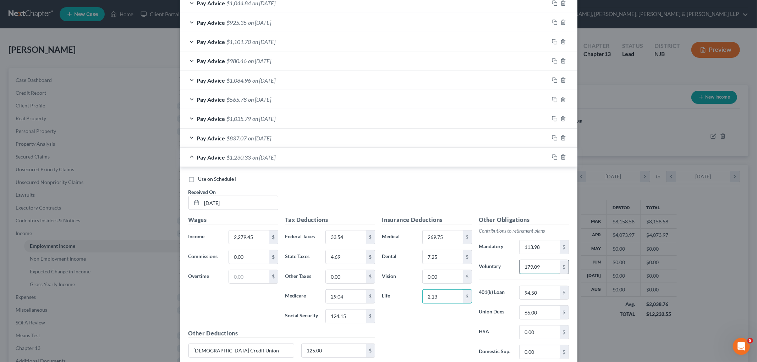
click at [541, 265] on input "179.09" at bounding box center [540, 267] width 40 height 13
type input "200.75"
click at [534, 295] on input "94.50" at bounding box center [540, 292] width 40 height 13
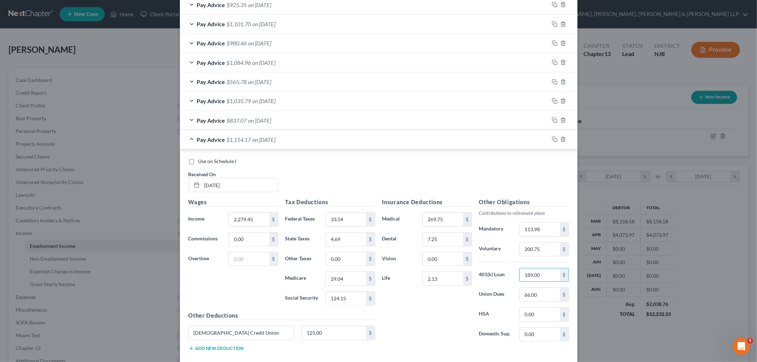
scroll to position [342, 0]
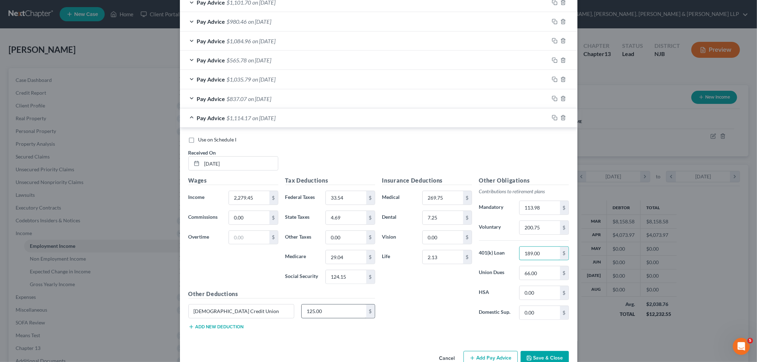
type input "189.00"
click at [333, 313] on input "125.00" at bounding box center [334, 311] width 65 height 13
click at [231, 312] on input "[DEMOGRAPHIC_DATA] Credit Union" at bounding box center [241, 311] width 105 height 13
type input "A"
click at [379, 167] on div "Use on Schedule I Received On * [DATE]" at bounding box center [379, 156] width 388 height 40
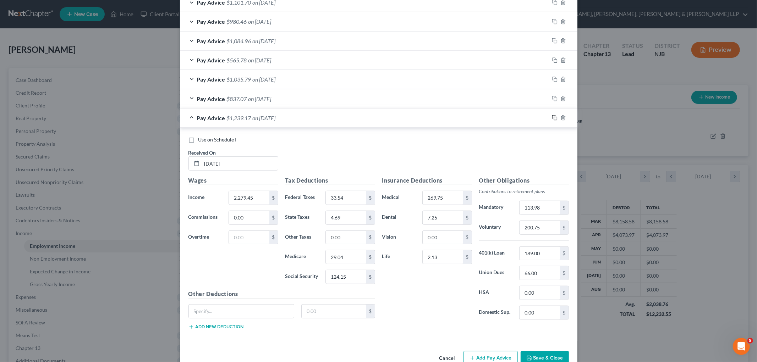
click at [552, 117] on icon "button" at bounding box center [555, 118] width 6 height 6
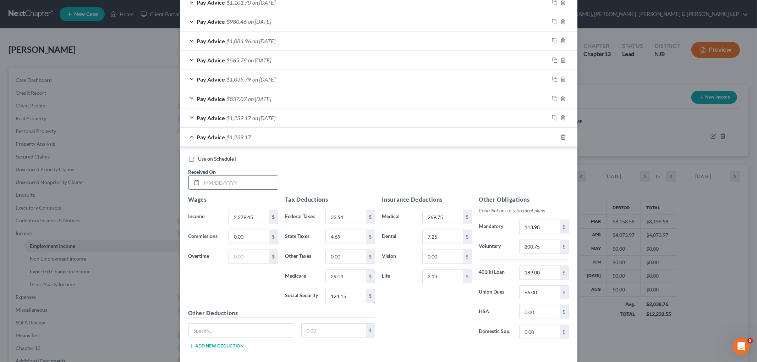
click at [255, 180] on input "text" at bounding box center [240, 182] width 76 height 13
type input "[DATE]"
click at [259, 217] on input "2,279.45" at bounding box center [249, 216] width 40 height 13
type input "1,081.00"
click at [348, 216] on input "33.54" at bounding box center [346, 216] width 40 height 13
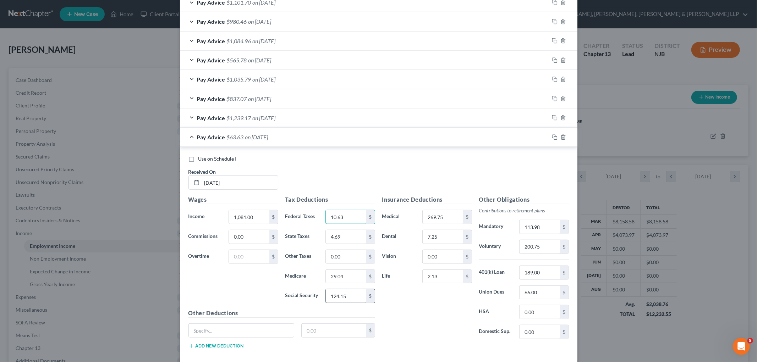
type input "10.63"
click at [353, 296] on input "124.15" at bounding box center [346, 296] width 40 height 13
type input "58.38"
click at [350, 278] on input "29.04" at bounding box center [346, 276] width 40 height 13
type input "13.65"
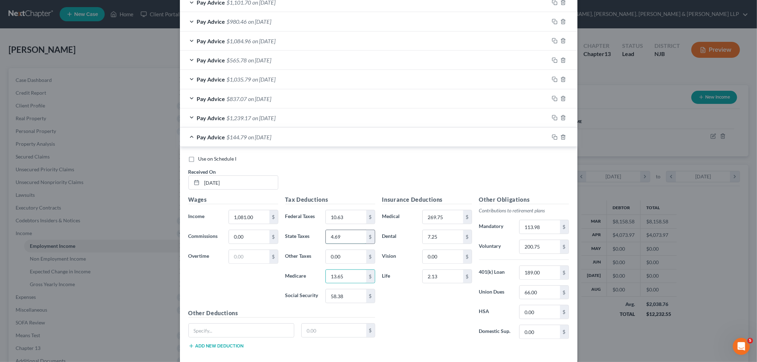
click at [350, 239] on input "4.69" at bounding box center [346, 236] width 40 height 13
click at [409, 308] on div "Insurance Deductions Medical 269.75 $ Dental 7.25 $ Vision 0.00 $ Life 2.13 $" at bounding box center [427, 270] width 97 height 149
click at [440, 235] on input "7.25" at bounding box center [443, 236] width 40 height 13
type input "3.75"
click at [443, 215] on input "269.75" at bounding box center [443, 216] width 40 height 13
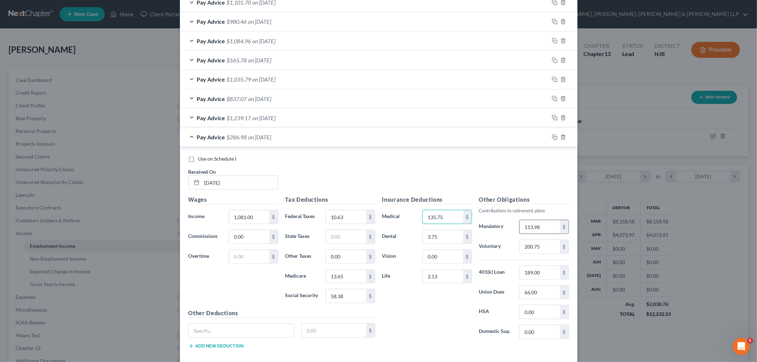
type input "135.75"
click at [550, 228] on input "113.98" at bounding box center [540, 226] width 40 height 13
type input "54.05"
click at [442, 281] on input "2.13" at bounding box center [443, 276] width 40 height 13
type input "1.06"
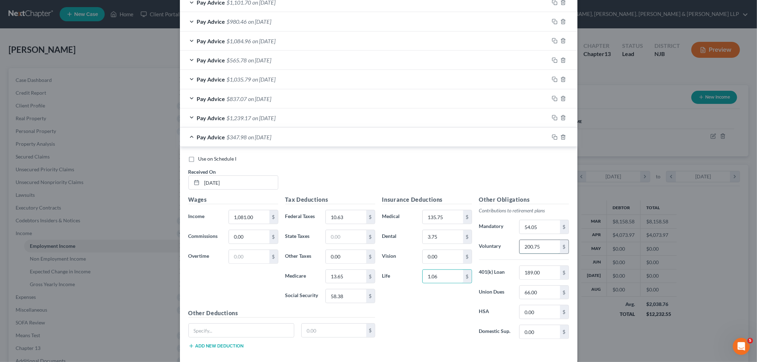
click at [542, 245] on input "200.75" at bounding box center [540, 246] width 40 height 13
type input "108.10"
click at [549, 272] on input "189.00" at bounding box center [540, 272] width 40 height 13
click at [549, 290] on input "66.00" at bounding box center [540, 292] width 40 height 13
click at [417, 327] on div "Insurance Deductions Medical 135.75 $ Dental 3.75 $ Vision 0.00 $ Life 1.06 $" at bounding box center [427, 270] width 97 height 149
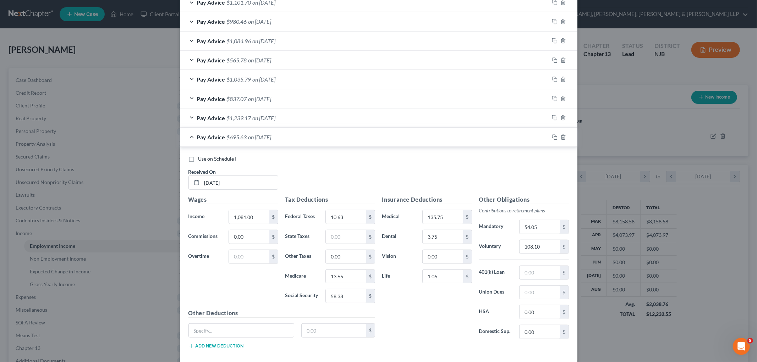
click at [395, 303] on div "Insurance Deductions Medical 135.75 $ Dental 3.75 $ Vision 0.00 $ Life 1.06 $" at bounding box center [427, 270] width 97 height 149
click at [545, 226] on input "54.05" at bounding box center [540, 226] width 40 height 13
click at [405, 328] on div "Insurance Deductions Medical 135.75 $ Dental 3.75 $ Vision 0.00 $ Life 1.06 $" at bounding box center [427, 270] width 97 height 149
click at [321, 172] on div "Use on Schedule I Received On * [DATE]" at bounding box center [379, 175] width 388 height 40
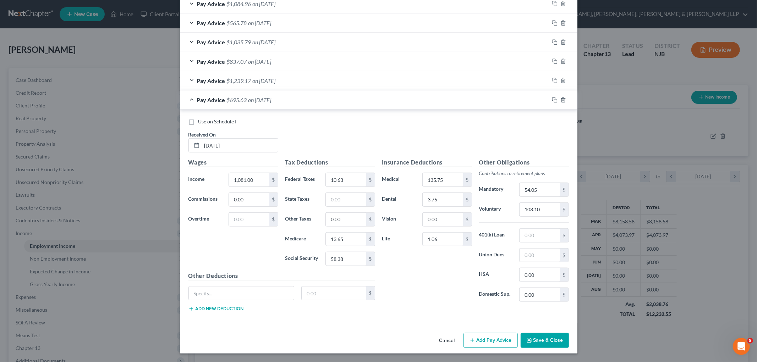
click at [391, 279] on div "Insurance Deductions Medical 135.75 $ Dental 3.75 $ Vision 0.00 $ Life 1.06 $" at bounding box center [427, 232] width 97 height 149
click at [442, 290] on div "Insurance Deductions Medical 135.75 $ Dental 3.75 $ Vision 0.00 $ Life 1.06 $" at bounding box center [427, 232] width 97 height 149
click at [542, 182] on div "Other Obligations Contributions to retirement plans Mandatory 54.05 $ Voluntary…" at bounding box center [524, 232] width 97 height 149
click at [543, 185] on input "54.05" at bounding box center [540, 189] width 40 height 13
click at [421, 265] on div "Insurance Deductions Medical 135.75 $ Dental 3.75 $ Vision 0.00 $ Life 1.06 $" at bounding box center [427, 232] width 97 height 149
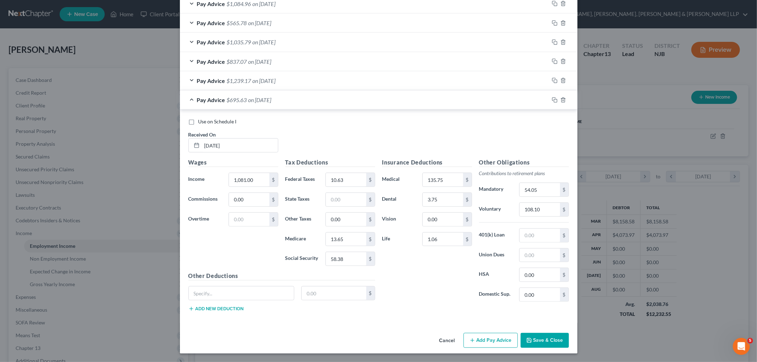
click at [438, 280] on div "Insurance Deductions Medical 135.75 $ Dental 3.75 $ Vision 0.00 $ Life 1.06 $" at bounding box center [427, 232] width 97 height 149
click at [342, 295] on input "text" at bounding box center [334, 293] width 65 height 13
type input "150.99"
click at [345, 203] on input "text" at bounding box center [346, 199] width 40 height 13
type input "150.99"
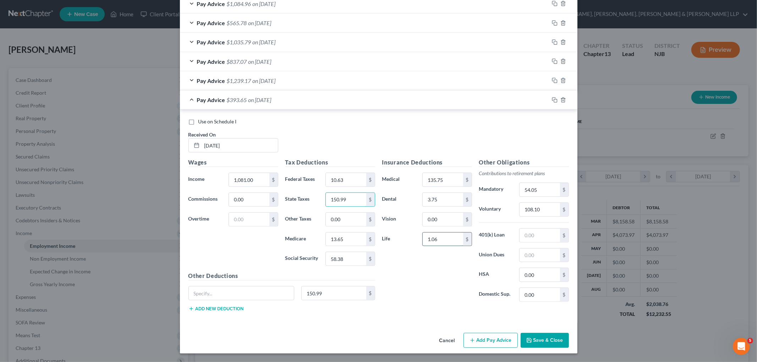
click at [448, 241] on input "1.06" at bounding box center [443, 239] width 40 height 13
type input "1.06"
click at [327, 288] on input "150.99" at bounding box center [334, 293] width 65 height 13
click at [552, 99] on icon "button" at bounding box center [555, 100] width 6 height 6
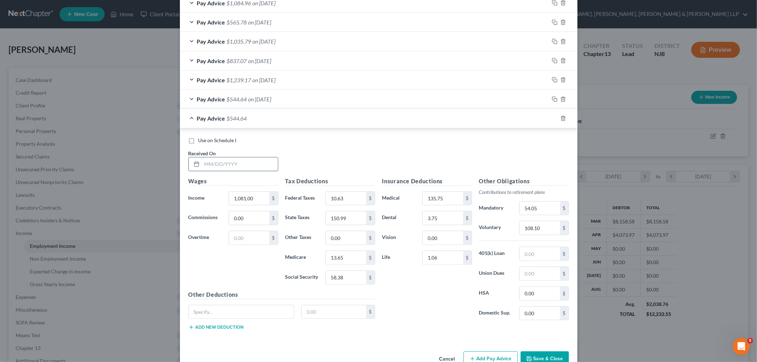
click at [255, 165] on input "text" at bounding box center [240, 164] width 76 height 13
type input "[DATE]"
click at [346, 152] on div "Use on Schedule I Received On * [DATE]" at bounding box center [379, 157] width 388 height 40
click at [554, 120] on rect "button" at bounding box center [555, 119] width 3 height 3
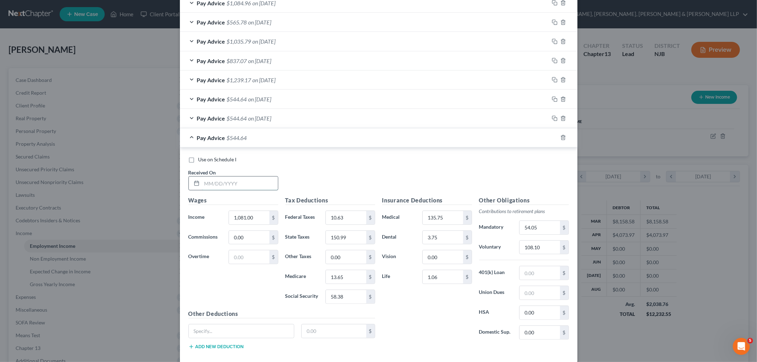
click at [235, 184] on input "text" at bounding box center [240, 183] width 76 height 13
type input "[DATE]"
click at [314, 139] on div "Pay Advice $544.64 on [DATE]" at bounding box center [364, 137] width 369 height 19
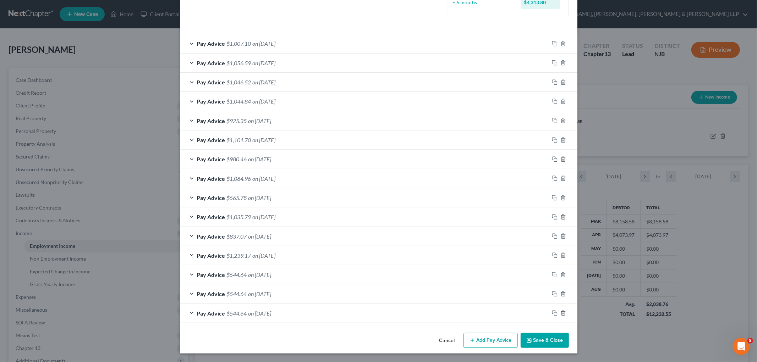
scroll to position [205, 0]
click at [313, 330] on div "Employment Type * Select Full or [DEMOGRAPHIC_DATA] Employment Self Employment …" at bounding box center [379, 79] width 398 height 502
click at [554, 313] on rect "button" at bounding box center [555, 314] width 3 height 3
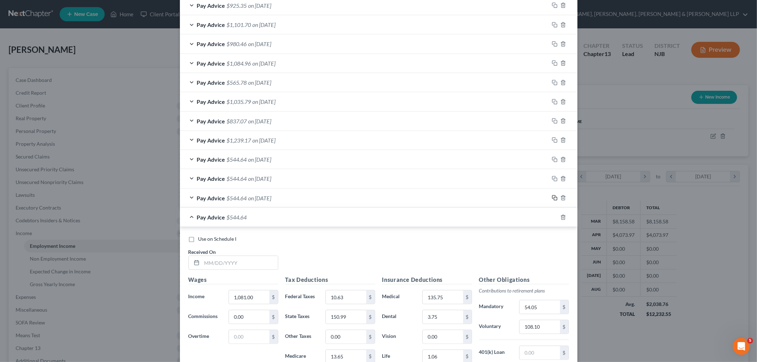
scroll to position [323, 0]
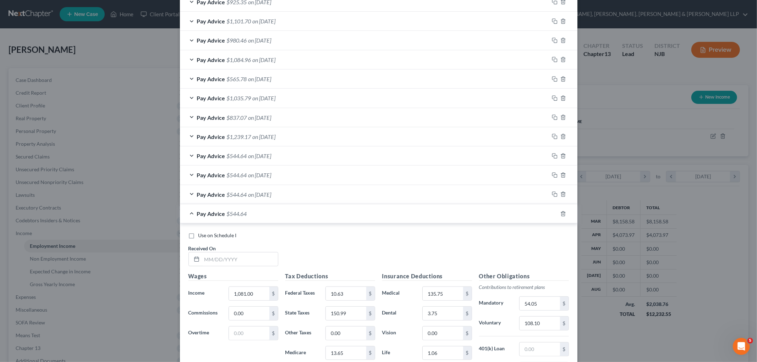
click at [198, 236] on label "Use on Schedule I" at bounding box center [217, 235] width 38 height 7
click at [201, 236] on input "Use on Schedule I" at bounding box center [203, 234] width 5 height 5
checkbox input "true"
click at [219, 260] on input "text" at bounding box center [240, 259] width 76 height 13
type input "[DATE]"
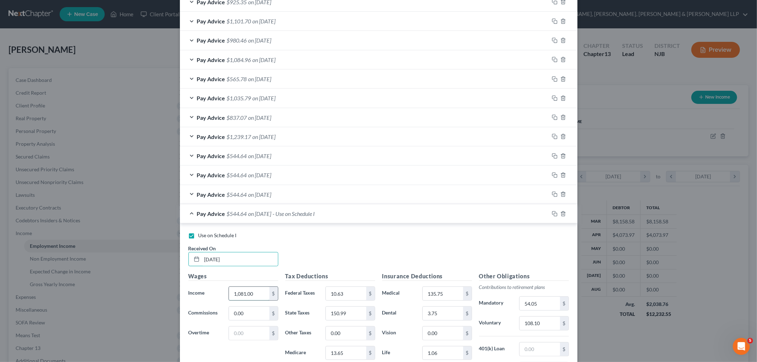
click at [264, 295] on input "1,081.00" at bounding box center [249, 293] width 40 height 13
click at [256, 294] on input "7,739" at bounding box center [249, 293] width 40 height 13
click at [254, 296] on input "7,739.11" at bounding box center [249, 293] width 40 height 13
type input "6,324.48"
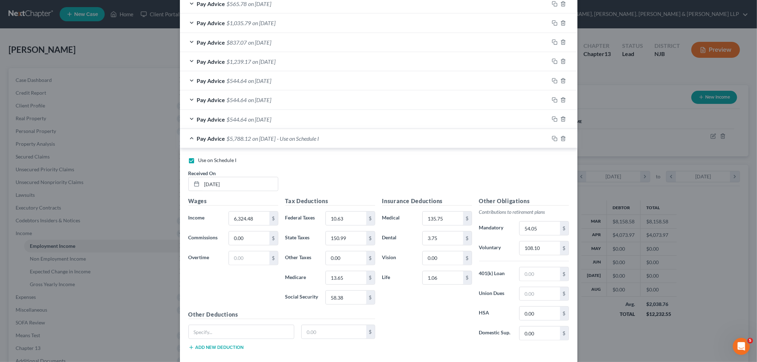
scroll to position [402, 0]
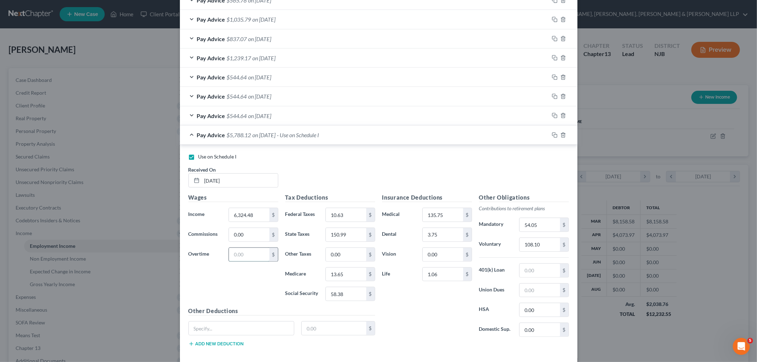
click at [252, 258] on input "text" at bounding box center [249, 254] width 40 height 13
type input "1,414.62"
click at [245, 296] on div "Wages Income * 6,324.48 $ Commissions 0.00 $ Overtime 1,414.62 $" at bounding box center [233, 250] width 97 height 114
click at [348, 215] on input "10.63" at bounding box center [346, 214] width 40 height 13
type input "329.99"
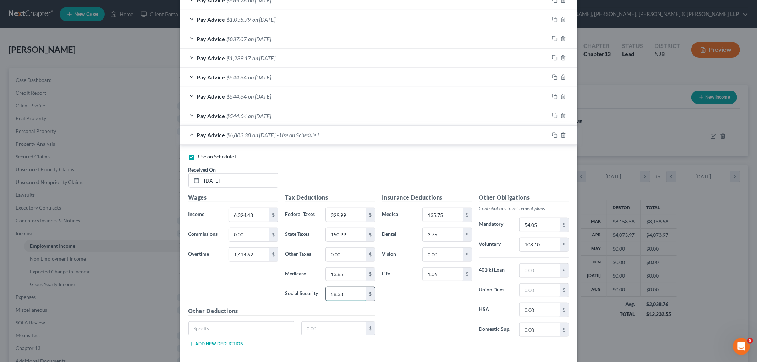
click at [350, 296] on input "58.38" at bounding box center [346, 293] width 40 height 13
type input "439.15"
click at [343, 271] on input "13.65" at bounding box center [346, 274] width 40 height 13
type input "102.70"
click at [356, 239] on input "150.99" at bounding box center [346, 234] width 40 height 13
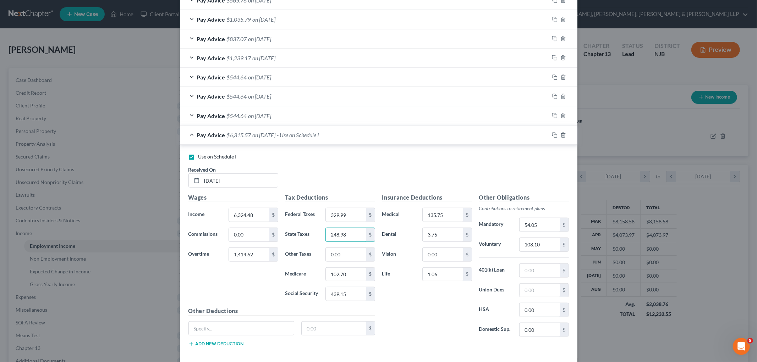
type input "248.98"
click at [438, 236] on input "3.75" at bounding box center [443, 234] width 40 height 13
type input "14.64"
click at [448, 217] on input "135.75" at bounding box center [443, 214] width 40 height 13
type input "556.14"
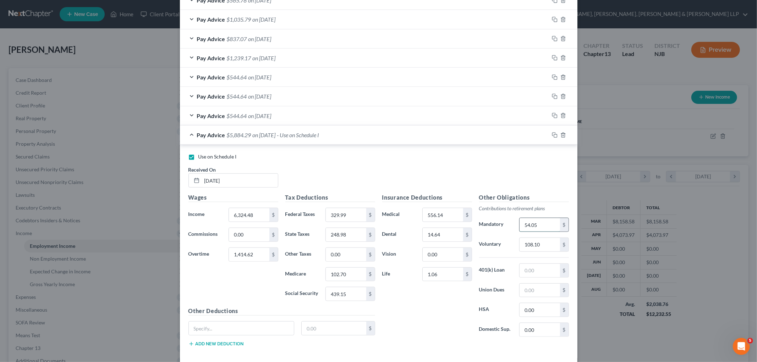
click at [544, 224] on input "54.05" at bounding box center [540, 224] width 40 height 13
type input "380.75"
click at [448, 274] on input "1.06" at bounding box center [443, 274] width 40 height 13
type input "4.40"
click at [540, 246] on input "108.10" at bounding box center [540, 244] width 40 height 13
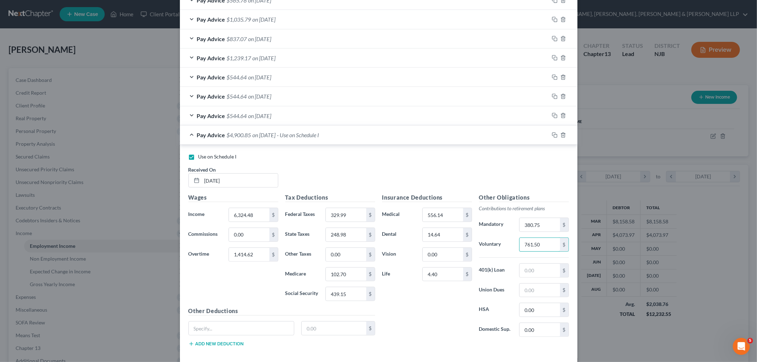
type input "761.50"
click at [551, 269] on input "text" at bounding box center [540, 270] width 40 height 13
type input "378.00"
click at [531, 293] on input "text" at bounding box center [540, 290] width 40 height 13
type input "66"
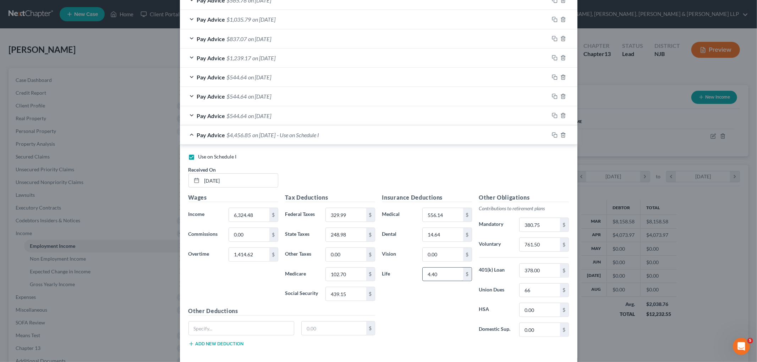
click at [436, 276] on input "4.40" at bounding box center [443, 274] width 40 height 13
type input "6.40"
click at [429, 309] on div "Insurance Deductions Medical 556.14 $ Dental 14.64 $ Vision 0.00 $ Life 6.40 $" at bounding box center [427, 267] width 97 height 149
click at [321, 325] on input "text" at bounding box center [334, 328] width 65 height 13
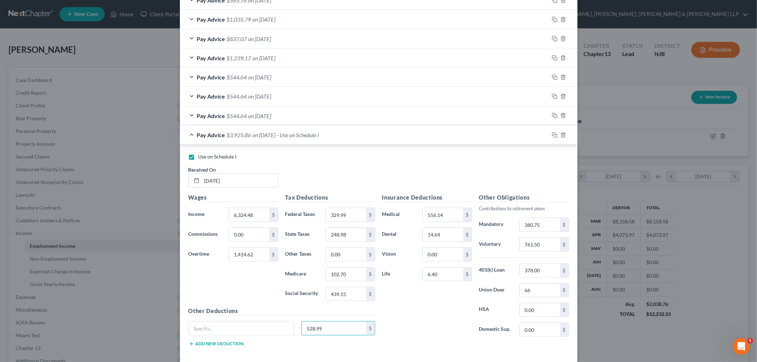
type input "528.99"
click at [413, 319] on div "Insurance Deductions Medical 556.14 $ Dental 14.64 $ Vision 0.00 $ Life 6.40 $" at bounding box center [427, 267] width 97 height 149
click at [258, 329] on input "text" at bounding box center [241, 328] width 105 height 13
type input "Other taxes"
click at [324, 327] on input "528.99" at bounding box center [334, 328] width 65 height 13
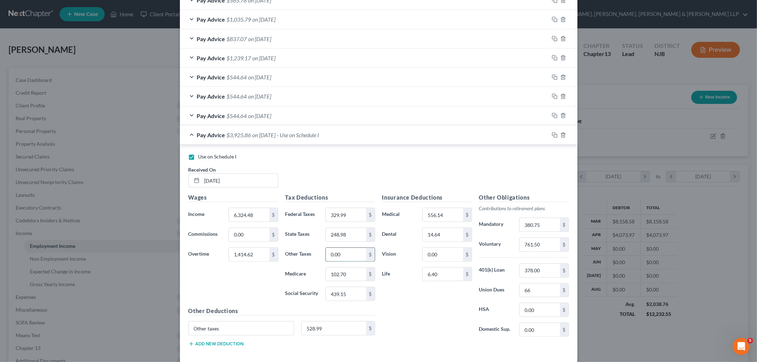
click at [341, 255] on input "0.00" at bounding box center [346, 254] width 40 height 13
paste input "528.99"
type input "528.99"
click at [334, 328] on input "528.99" at bounding box center [334, 328] width 65 height 13
click at [229, 329] on input "Other taxes" at bounding box center [241, 328] width 105 height 13
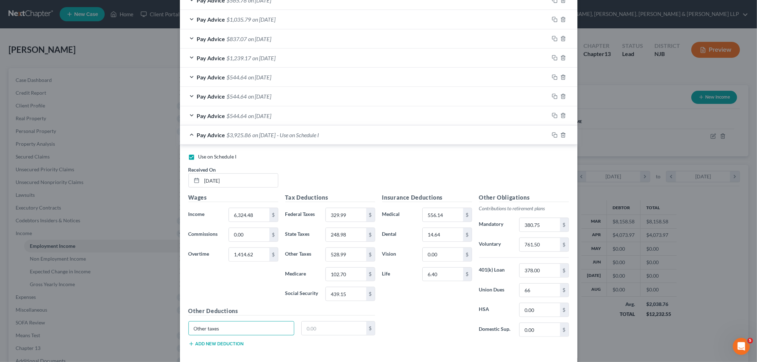
drag, startPoint x: 199, startPoint y: 329, endPoint x: 174, endPoint y: 329, distance: 25.2
click at [174, 329] on div "Edit Income Source × Employment Type * Select Full or [DEMOGRAPHIC_DATA] Employ…" at bounding box center [378, 181] width 757 height 362
click at [403, 136] on div "Pay Advice $3,925.86 on [DATE] - Use on Schedule I" at bounding box center [364, 135] width 369 height 19
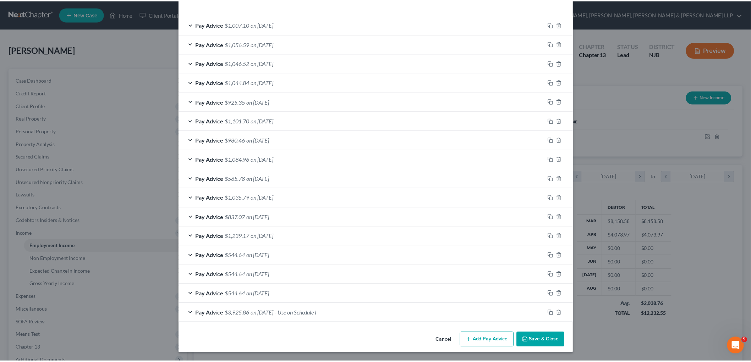
scroll to position [224, 0]
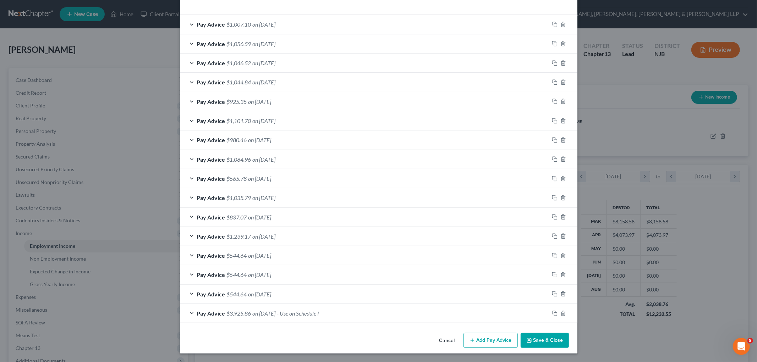
click at [545, 336] on button "Save & Close" at bounding box center [545, 340] width 48 height 15
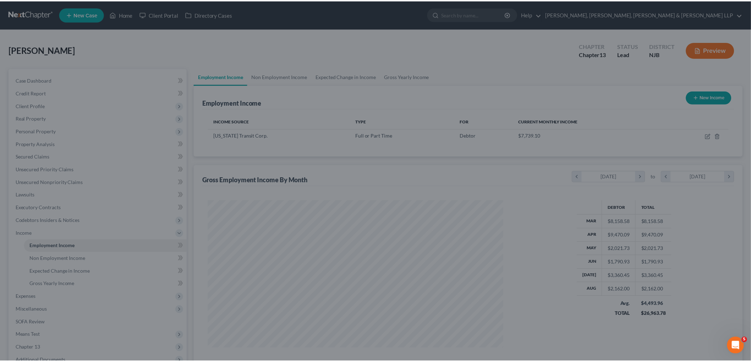
scroll to position [354786, 354622]
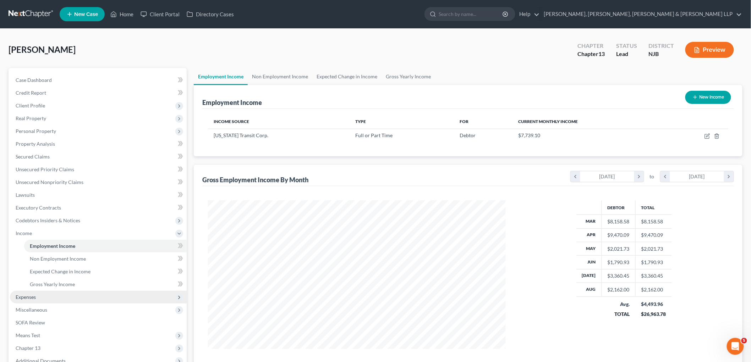
click at [34, 299] on span "Expenses" at bounding box center [26, 297] width 20 height 6
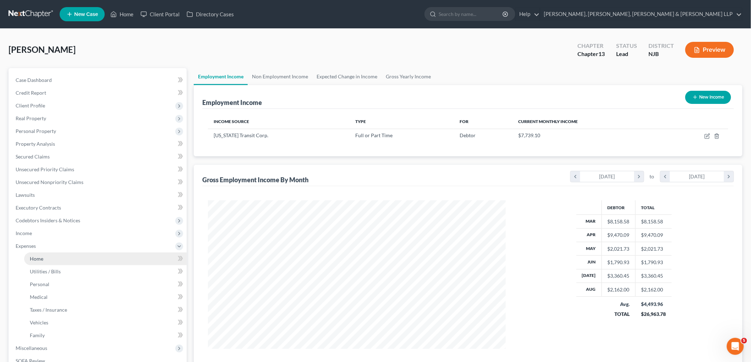
click at [50, 259] on link "Home" at bounding box center [105, 259] width 163 height 13
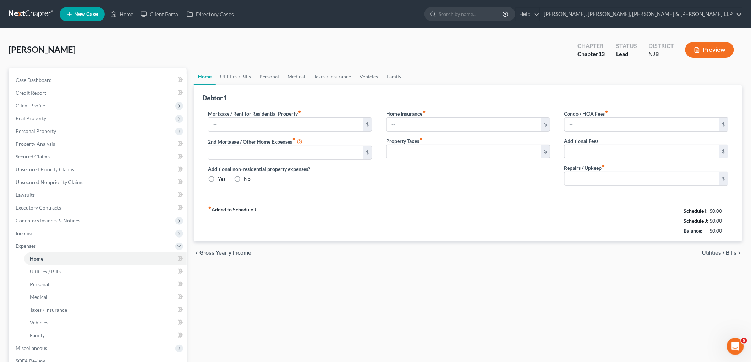
type input "2,072.79"
type input "0.00"
radio input "true"
type input "0.00"
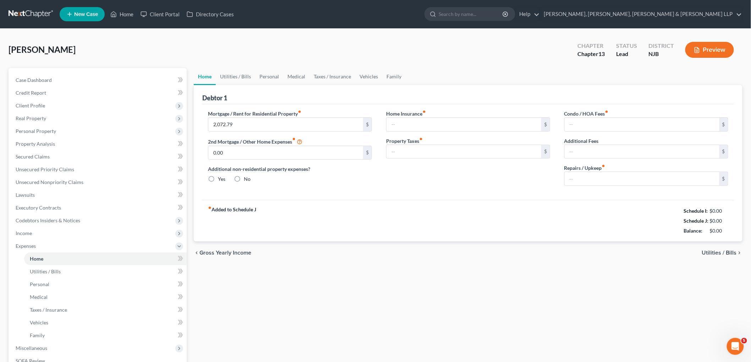
type input "0.00"
click at [241, 75] on link "Utilities / Bills" at bounding box center [235, 76] width 39 height 17
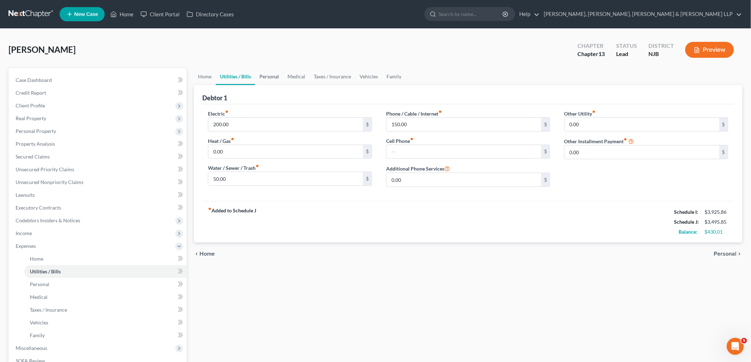
click at [268, 75] on link "Personal" at bounding box center [269, 76] width 28 height 17
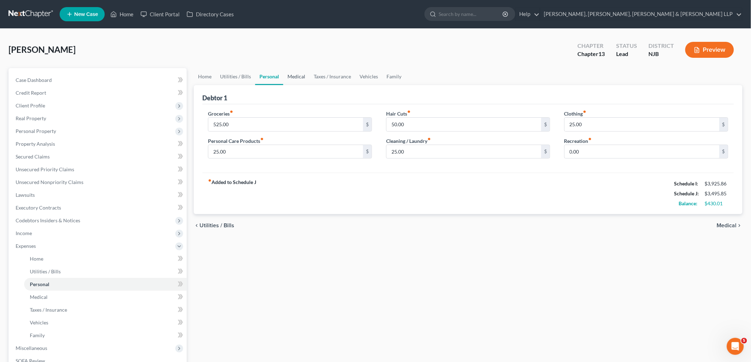
click at [292, 77] on link "Medical" at bounding box center [296, 76] width 26 height 17
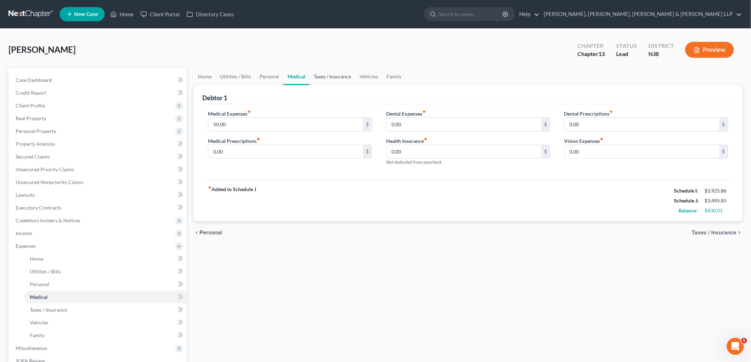
click at [316, 75] on link "Taxes / Insurance" at bounding box center [333, 76] width 46 height 17
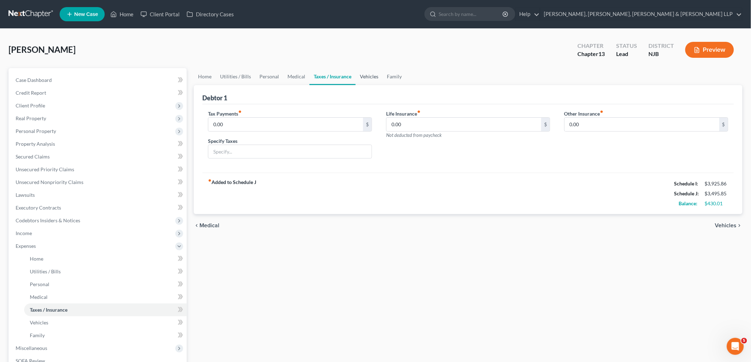
click at [368, 75] on link "Vehicles" at bounding box center [369, 76] width 27 height 17
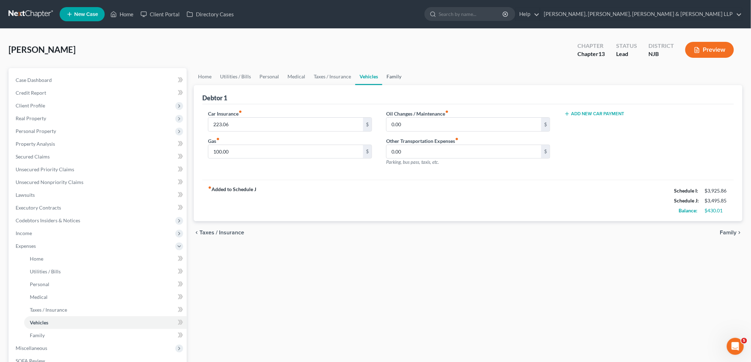
click at [386, 76] on link "Family" at bounding box center [393, 76] width 23 height 17
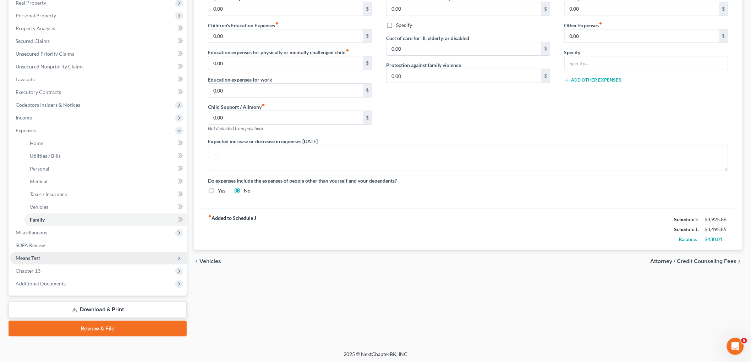
scroll to position [116, 0]
click at [33, 268] on span "Chapter 13" at bounding box center [28, 271] width 25 height 6
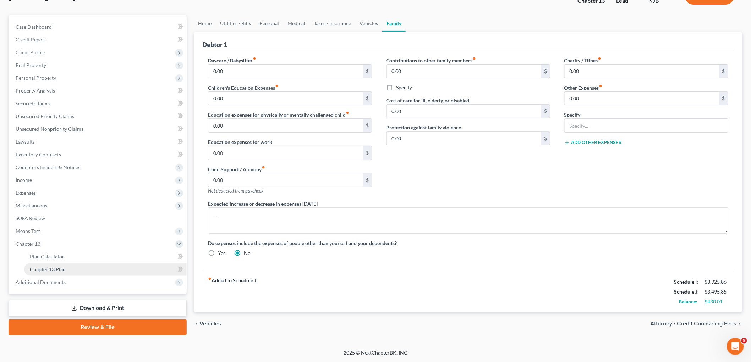
click at [38, 268] on span "Chapter 13 Plan" at bounding box center [48, 270] width 36 height 6
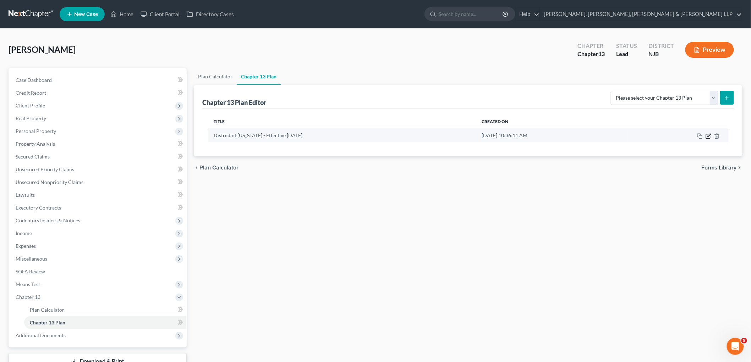
click at [710, 136] on icon "button" at bounding box center [709, 136] width 6 height 6
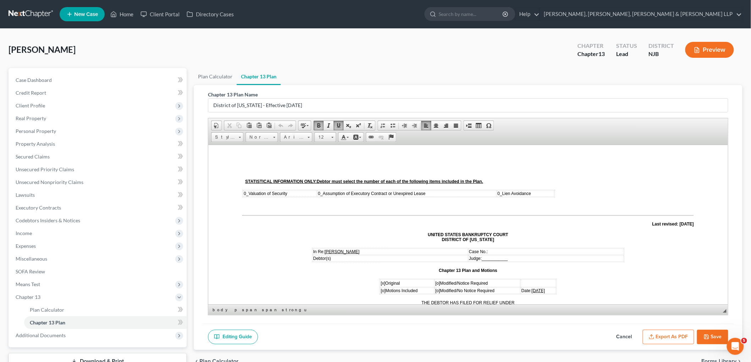
drag, startPoint x: 546, startPoint y: 287, endPoint x: 522, endPoint y: 287, distance: 23.4
click at [522, 287] on td "Date: [DATE]" at bounding box center [537, 290] width 35 height 6
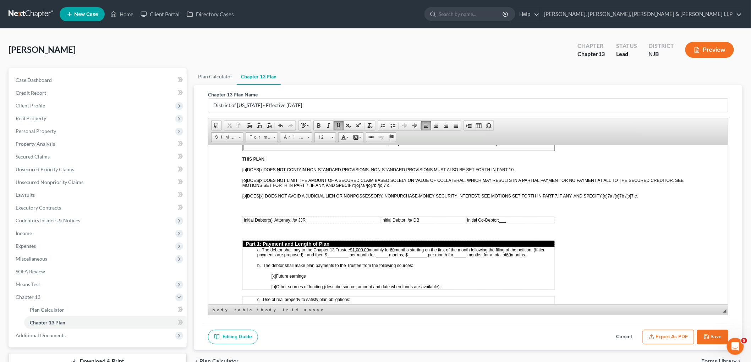
scroll to position [236, 0]
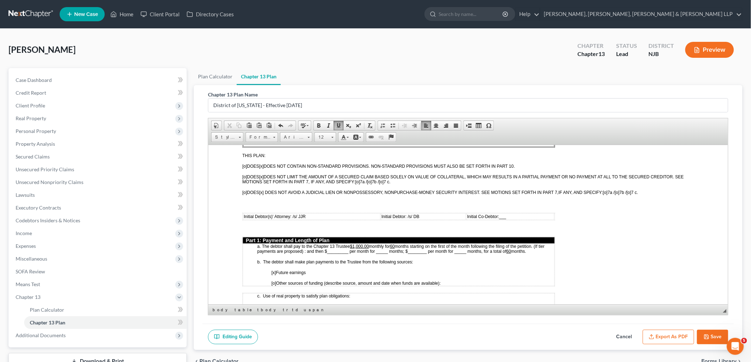
drag, startPoint x: 354, startPoint y: 232, endPoint x: 369, endPoint y: 237, distance: 15.9
click at [354, 244] on u "$1,000.00" at bounding box center [359, 246] width 19 height 5
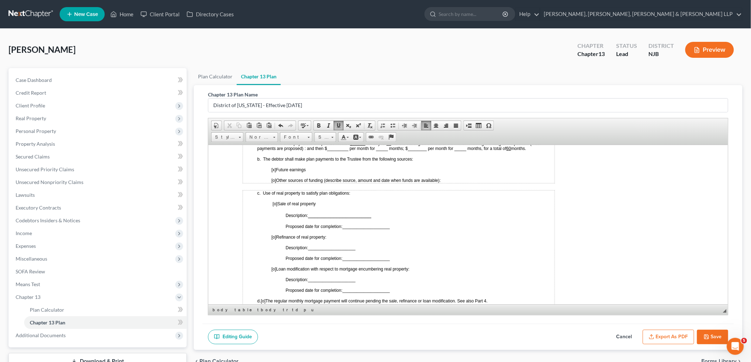
scroll to position [315, 0]
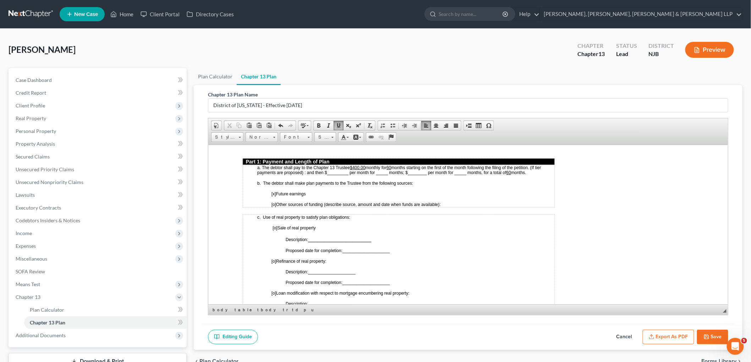
click at [394, 165] on span "months starting on the first of the month following the filing of the petition.…" at bounding box center [399, 170] width 284 height 10
click at [328, 165] on span "months starting on the first of the month following the filing of the petition.…" at bounding box center [399, 170] width 284 height 10
click at [367, 165] on span "months starting on the first of the month following the filing of the petition.…" at bounding box center [399, 170] width 284 height 10
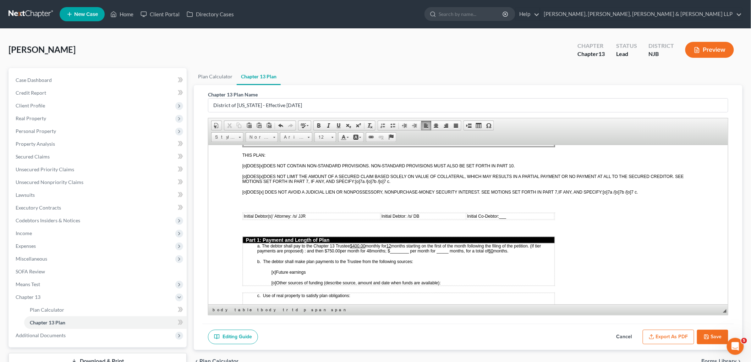
scroll to position [276, 0]
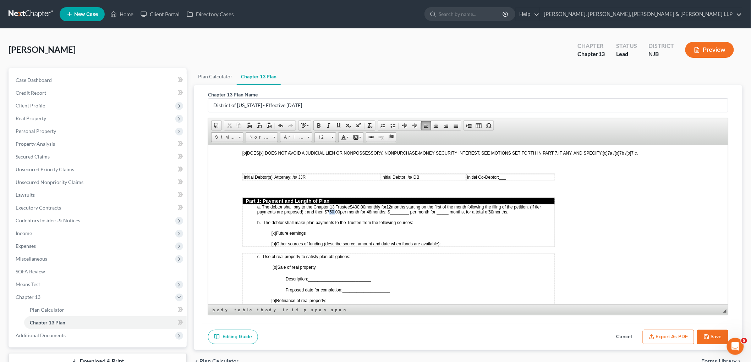
drag, startPoint x: 333, startPoint y: 199, endPoint x: 327, endPoint y: 199, distance: 6.0
click at [327, 204] on span "months starting on the first of the month following the filing of the petition.…" at bounding box center [399, 209] width 284 height 10
drag, startPoint x: 339, startPoint y: 198, endPoint x: 324, endPoint y: 198, distance: 14.9
click at [324, 204] on span "months starting on the first of the month following the filing of the petition.…" at bounding box center [399, 209] width 284 height 10
click at [365, 204] on span "months starting on the first of the month following the filing of the petition.…" at bounding box center [399, 209] width 284 height 10
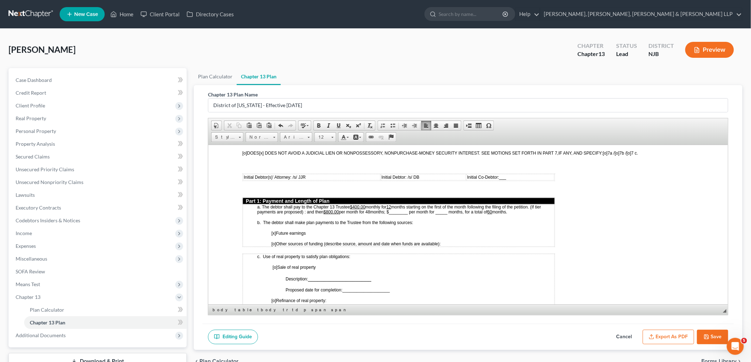
drag, startPoint x: 372, startPoint y: 199, endPoint x: 367, endPoint y: 198, distance: 5.4
click at [367, 204] on span "months starting on the first of the month following the filing of the petition.…" at bounding box center [399, 209] width 284 height 10
click at [379, 241] on span "[o] Other sources of funding (describe source, amount and date when funds are a…" at bounding box center [355, 243] width 169 height 5
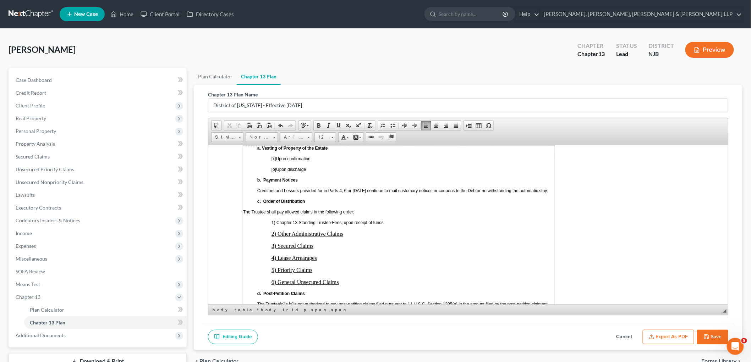
scroll to position [1577, 0]
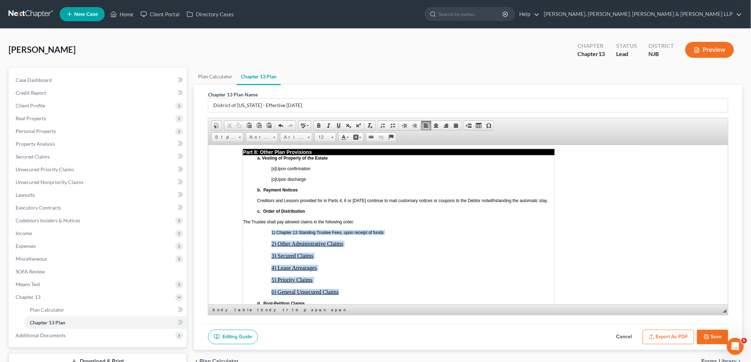
drag, startPoint x: 343, startPoint y: 252, endPoint x: 271, endPoint y: 187, distance: 96.3
click at [271, 187] on td "a. Vesting of Property of the Estate [x] Upon confirmation [o] Upon discharge b…" at bounding box center [398, 236] width 312 height 162
click at [405, 125] on span at bounding box center [405, 126] width 6 height 6
click at [412, 125] on span at bounding box center [415, 126] width 6 height 6
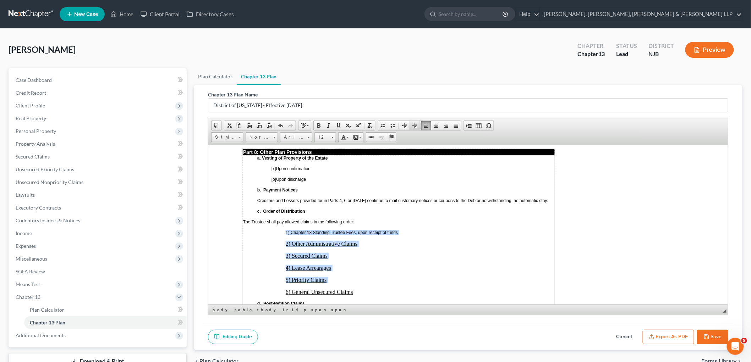
click at [412, 125] on span at bounding box center [415, 126] width 6 height 6
click at [305, 136] on span "Arial" at bounding box center [292, 137] width 25 height 9
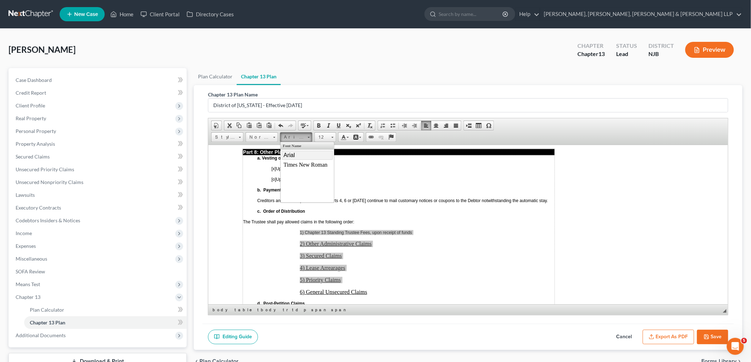
scroll to position [0, 0]
click at [299, 164] on span "Times New Roman" at bounding box center [305, 164] width 44 height 6
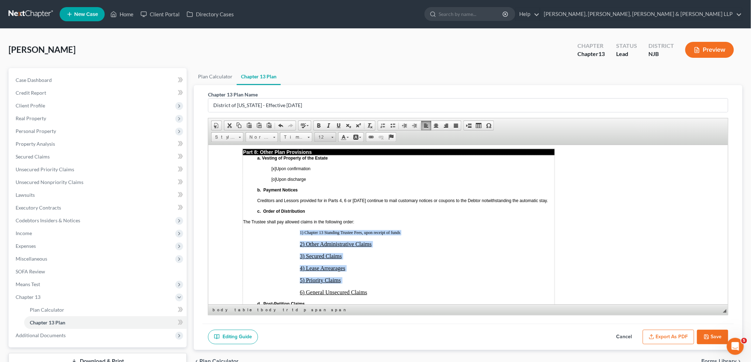
click at [330, 139] on link "12" at bounding box center [325, 137] width 22 height 10
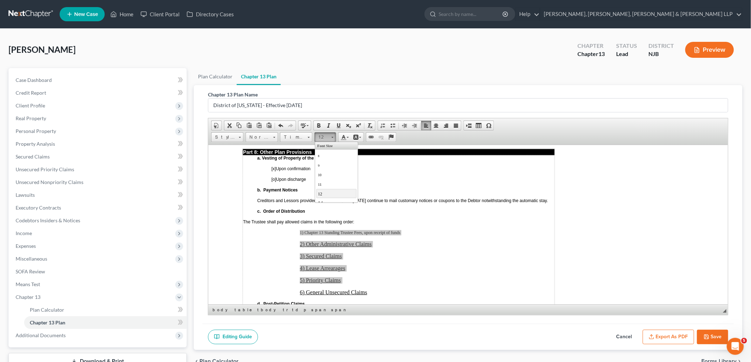
click at [322, 193] on span "12" at bounding box center [320, 193] width 4 height 5
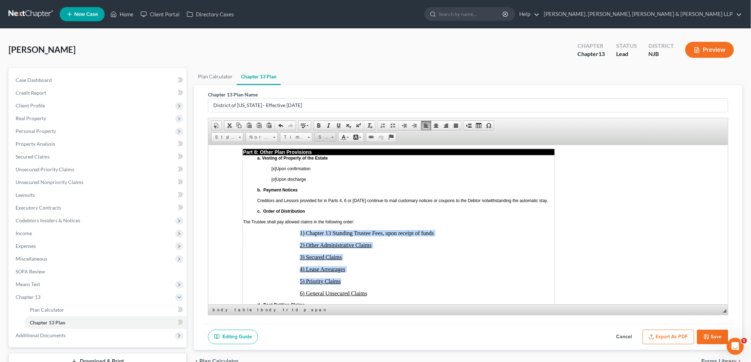
click at [326, 137] on span "Size" at bounding box center [322, 137] width 14 height 9
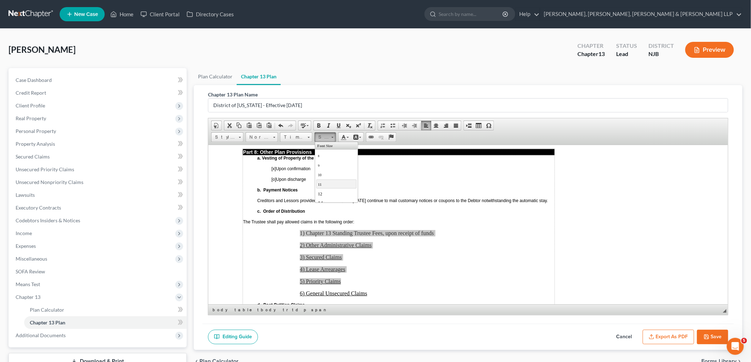
click at [321, 186] on span "11" at bounding box center [320, 184] width 4 height 4
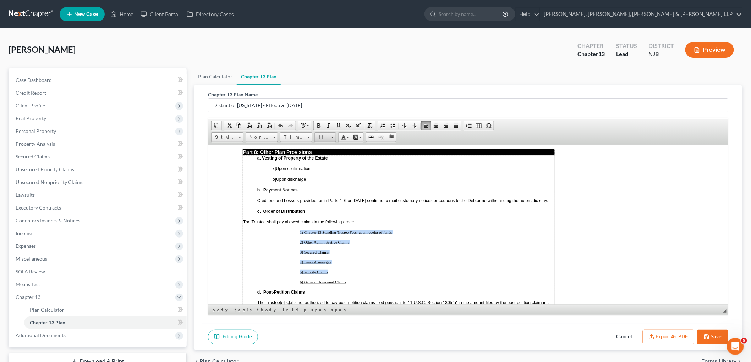
click at [325, 138] on span "11" at bounding box center [322, 137] width 14 height 9
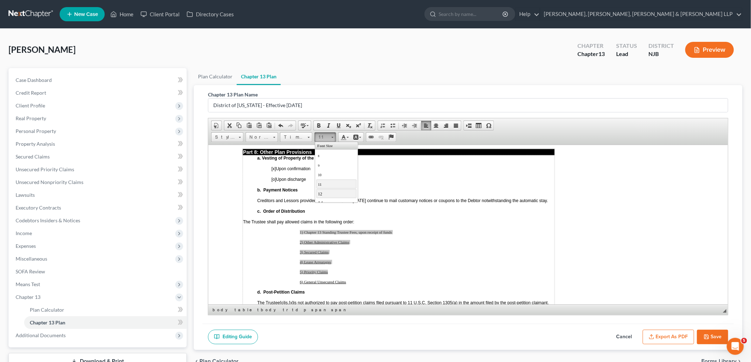
click at [322, 194] on link "12" at bounding box center [336, 193] width 40 height 9
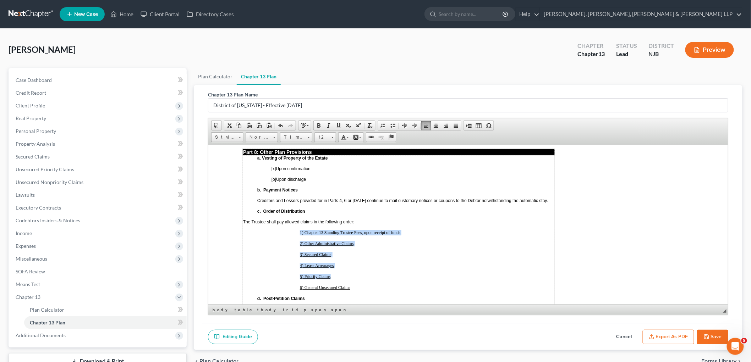
drag, startPoint x: 338, startPoint y: 125, endPoint x: 339, endPoint y: 141, distance: 16.3
click at [338, 125] on span at bounding box center [339, 126] width 6 height 6
click at [367, 216] on td "a. Vesting of Property of the Estate [x] Upon confirmation [o] Upon discharge b…" at bounding box center [398, 233] width 312 height 157
drag, startPoint x: 353, startPoint y: 243, endPoint x: 296, endPoint y: 191, distance: 77.2
click at [296, 191] on td "a. Vesting of Property of the Estate [x] Upon confirmation [o] Upon discharge b…" at bounding box center [398, 233] width 312 height 157
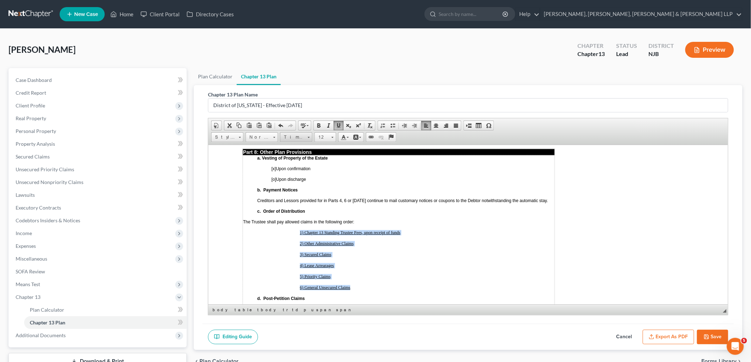
click at [303, 134] on span "Times New Roman" at bounding box center [292, 137] width 25 height 9
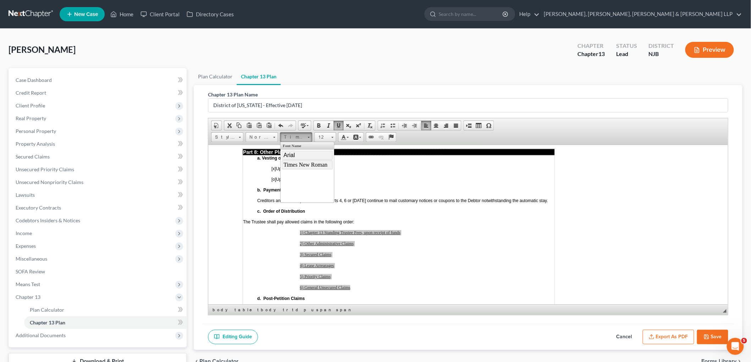
click at [294, 155] on span "Arial" at bounding box center [288, 155] width 11 height 6
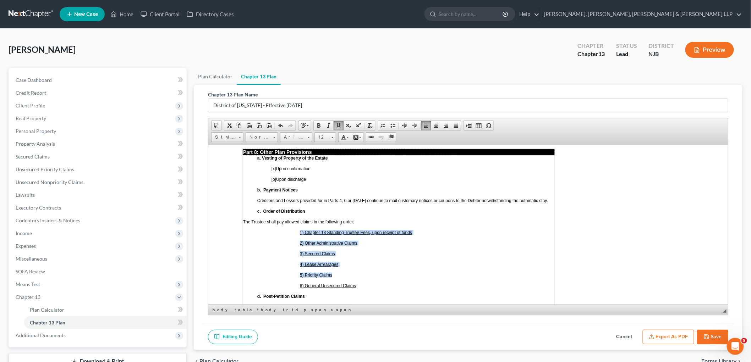
click at [372, 273] on p "5) Priority Claims" at bounding box center [427, 275] width 254 height 5
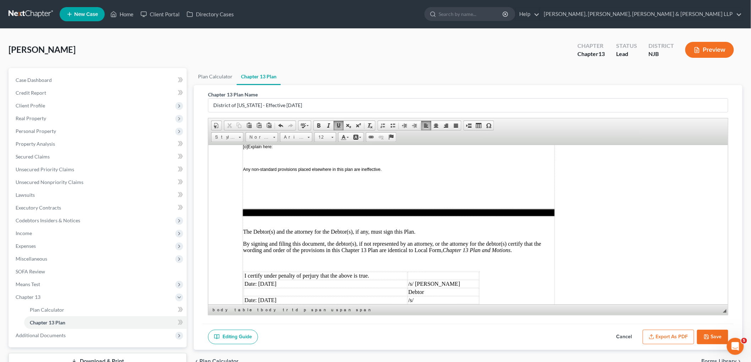
scroll to position [1853, 0]
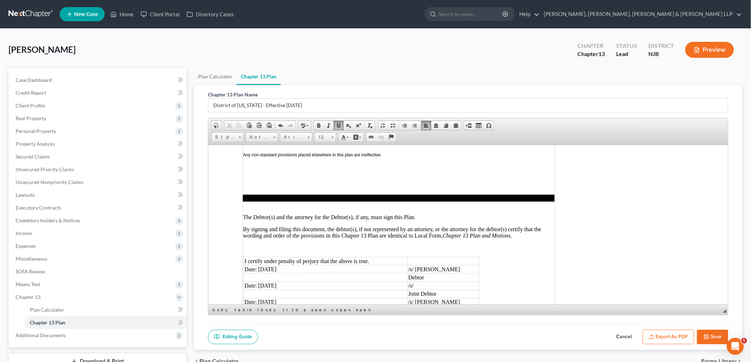
drag, startPoint x: 276, startPoint y: 226, endPoint x: 258, endPoint y: 228, distance: 18.9
click at [258, 265] on td "Date: [DATE]" at bounding box center [325, 269] width 164 height 8
drag, startPoint x: 287, startPoint y: 245, endPoint x: 261, endPoint y: 244, distance: 26.3
click at [261, 282] on td "Date: [DATE]" at bounding box center [325, 286] width 164 height 8
drag, startPoint x: 285, startPoint y: 261, endPoint x: 258, endPoint y: 261, distance: 27.7
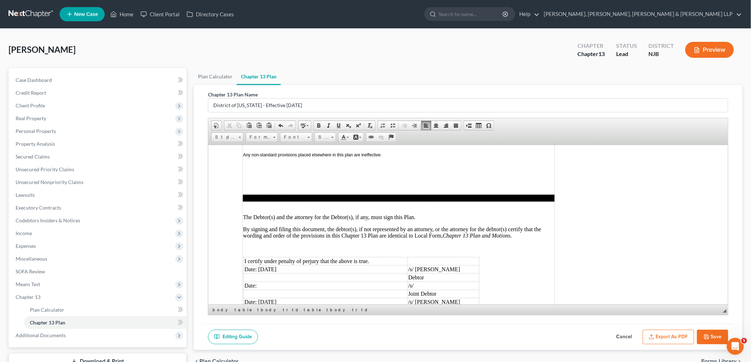
click at [258, 298] on td "Date: [DATE]" at bounding box center [325, 302] width 164 height 8
click at [666, 337] on button "Export as PDF" at bounding box center [668, 337] width 51 height 15
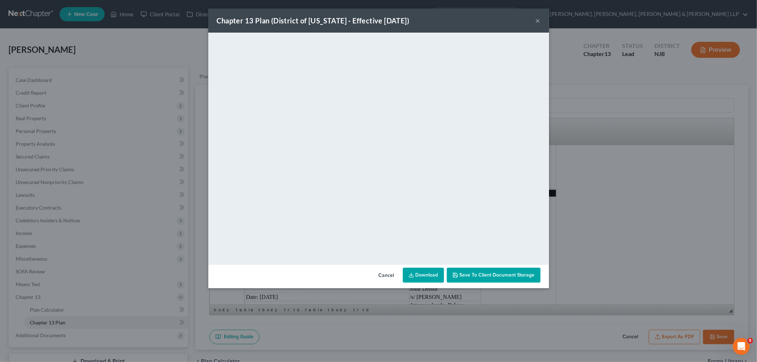
click at [383, 272] on button "Cancel" at bounding box center [386, 276] width 27 height 14
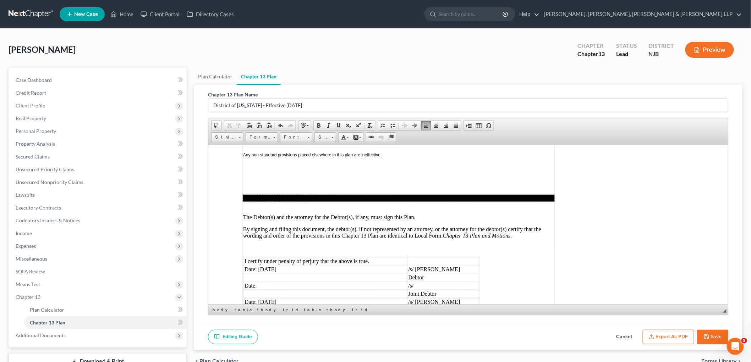
click at [714, 334] on button "Save" at bounding box center [712, 337] width 31 height 15
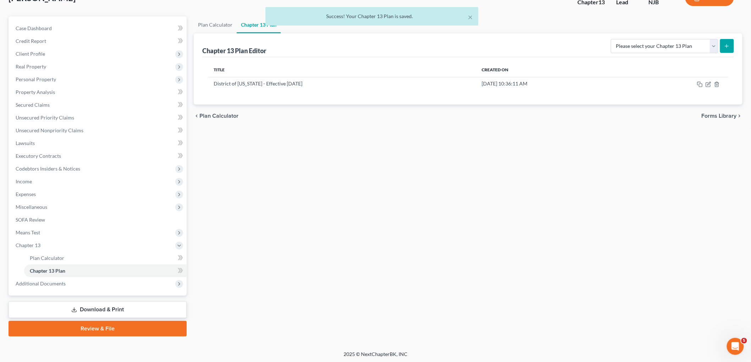
scroll to position [52, 0]
click at [28, 179] on span "Income" at bounding box center [24, 181] width 16 height 6
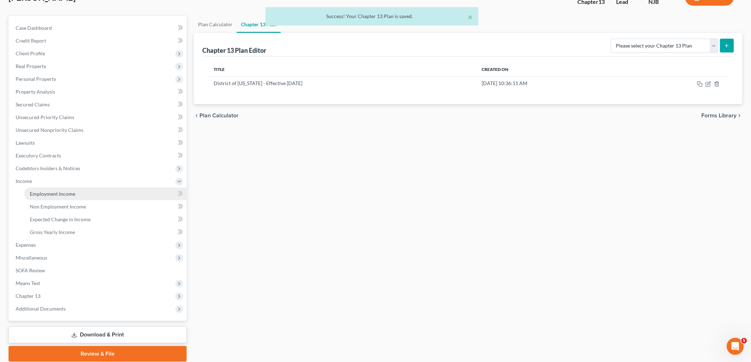
click at [32, 192] on span "Employment Income" at bounding box center [52, 194] width 45 height 6
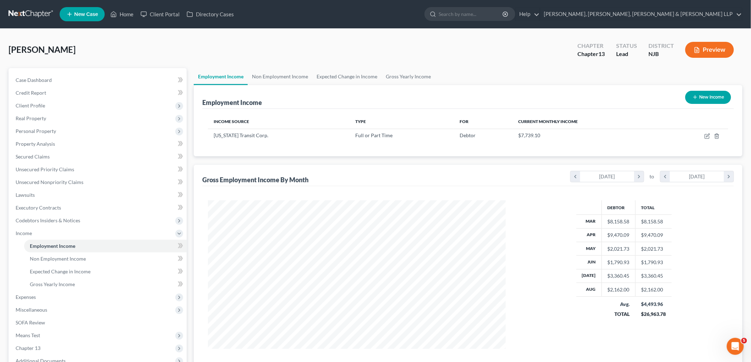
scroll to position [148, 312]
click at [272, 78] on link "Non Employment Income" at bounding box center [280, 76] width 65 height 17
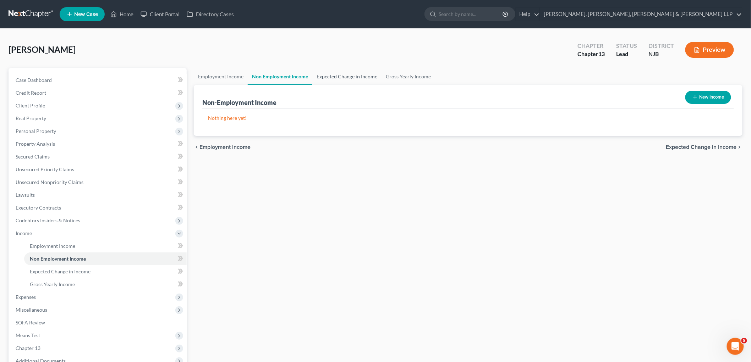
click at [340, 74] on link "Expected Change in Income" at bounding box center [346, 76] width 69 height 17
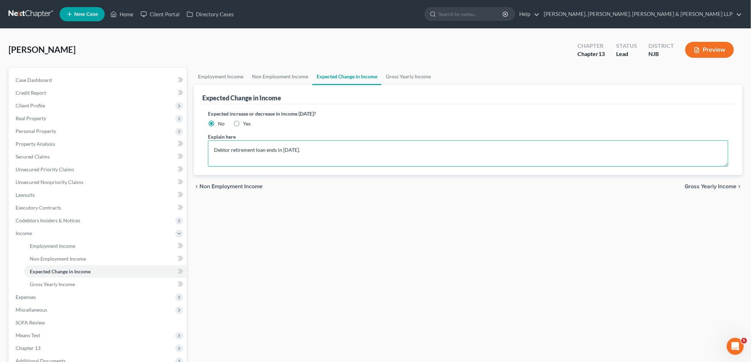
click at [258, 152] on textarea "Debtor retirement loan ends in [DATE]." at bounding box center [468, 154] width 520 height 26
click at [327, 148] on textarea "Debtor retirement loan ends in [DATE]." at bounding box center [468, 154] width 520 height 26
drag, startPoint x: 328, startPoint y: 152, endPoint x: 196, endPoint y: 149, distance: 131.3
click at [196, 149] on div "Expected Change in Income Expected increase or decrease in income [DATE]? No Ye…" at bounding box center [468, 130] width 549 height 90
drag, startPoint x: 419, startPoint y: 151, endPoint x: 212, endPoint y: 158, distance: 206.7
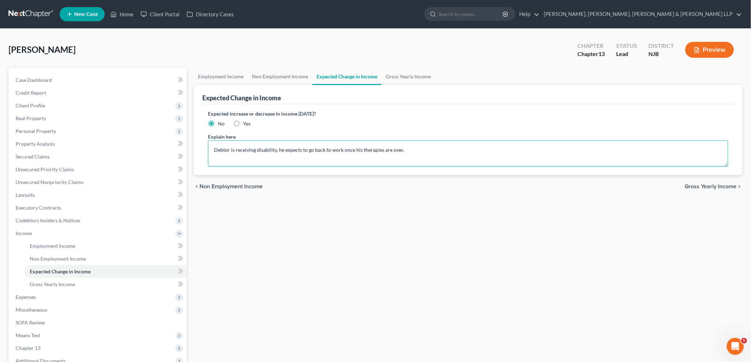
click at [212, 158] on textarea "Debtor is receiving disability, he expects to go back to work once his therapie…" at bounding box center [468, 154] width 520 height 26
paste textarea "The Debtor is receiving disability benefits and expects to return to work once …"
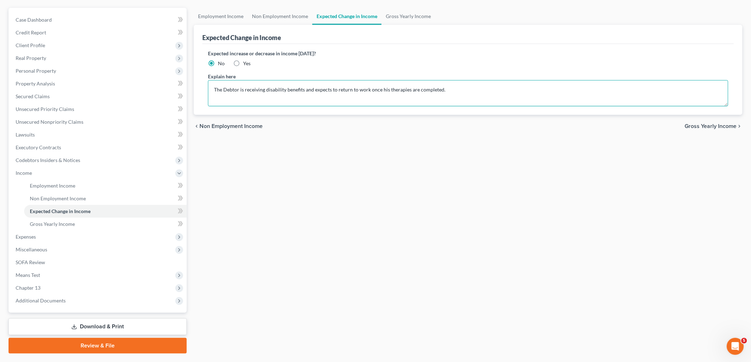
scroll to position [38, 0]
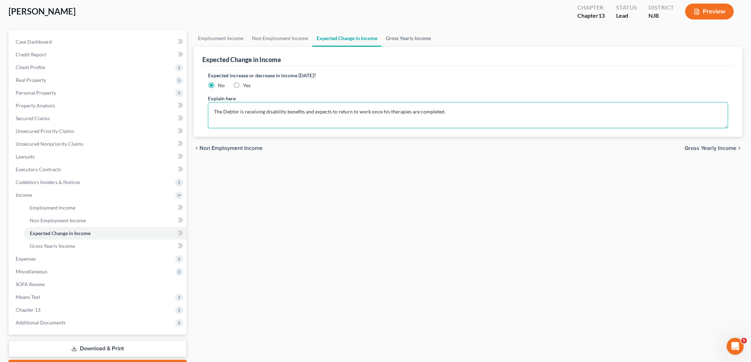
type textarea "The Debtor is receiving disability benefits and expects to return to work once …"
click at [405, 37] on link "Gross Yearly Income" at bounding box center [409, 38] width 54 height 17
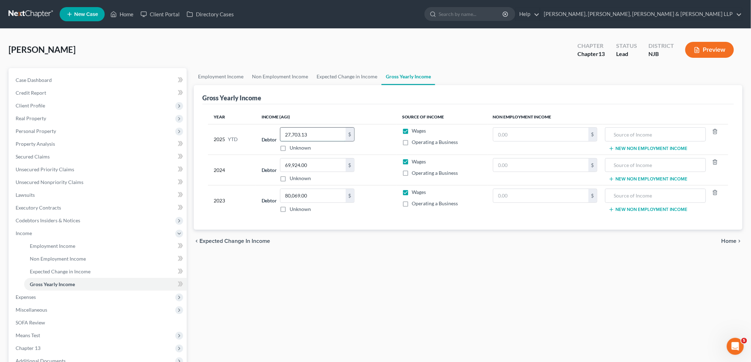
click at [321, 134] on input "27,703.13" at bounding box center [312, 134] width 65 height 13
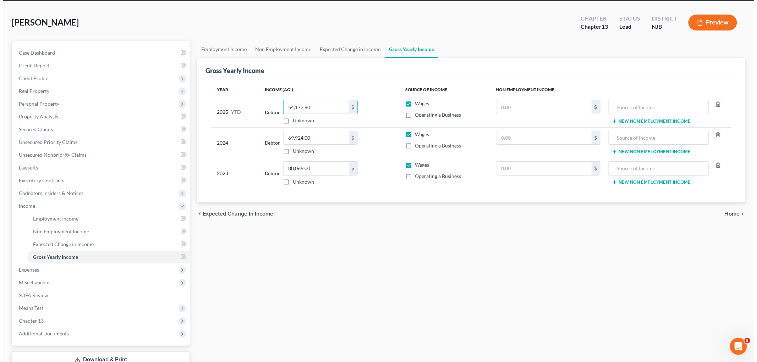
scroll to position [78, 0]
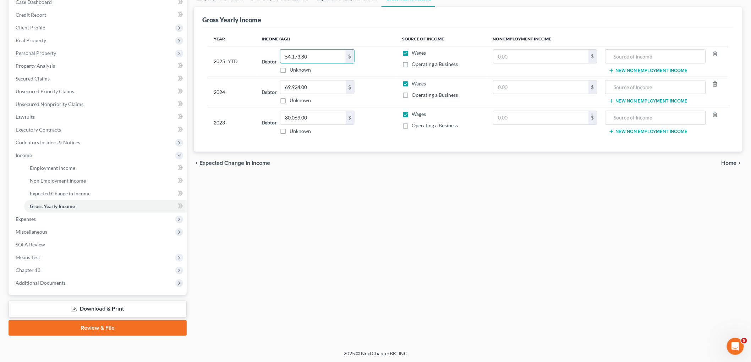
type input "54,173.80"
click at [98, 307] on link "Download & Print" at bounding box center [98, 309] width 178 height 17
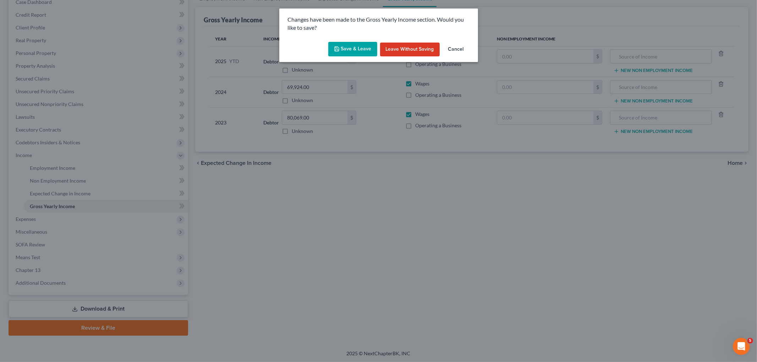
click at [351, 46] on button "Save & Leave" at bounding box center [352, 49] width 49 height 15
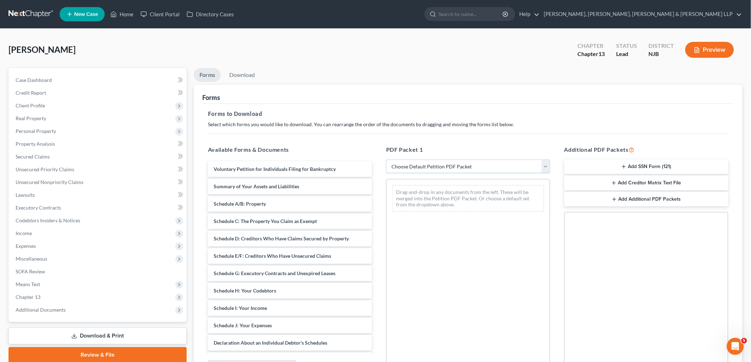
click at [421, 164] on select "Choose Default Petition PDF Packet Complete Bankruptcy Petition (all forms and …" at bounding box center [468, 167] width 164 height 14
select select "0"
click at [386, 160] on select "Choose Default Petition PDF Packet Complete Bankruptcy Petition (all forms and …" at bounding box center [468, 167] width 164 height 14
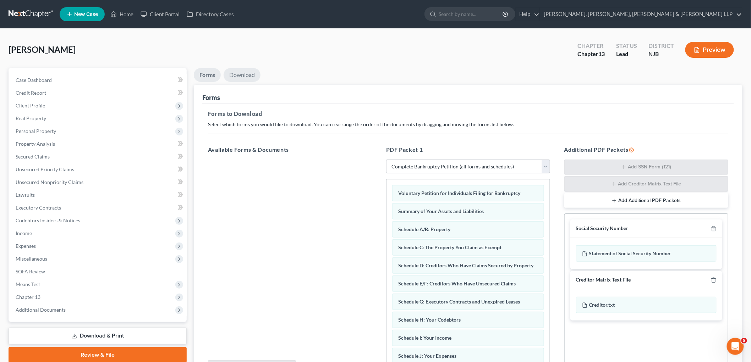
click at [243, 70] on link "Download" at bounding box center [242, 75] width 37 height 14
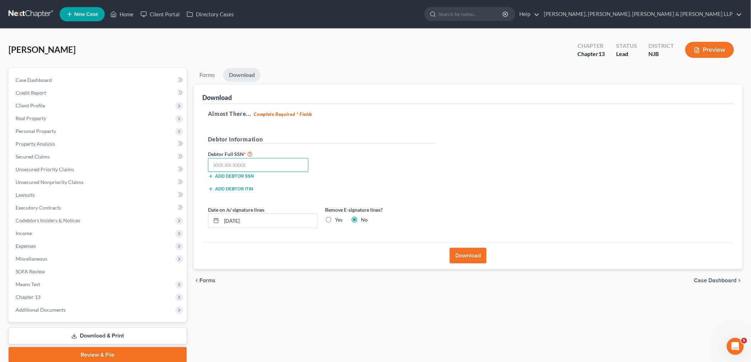
click at [225, 167] on input "text" at bounding box center [258, 165] width 100 height 14
type input "138-96-1489"
click at [467, 255] on button "Download" at bounding box center [468, 256] width 37 height 16
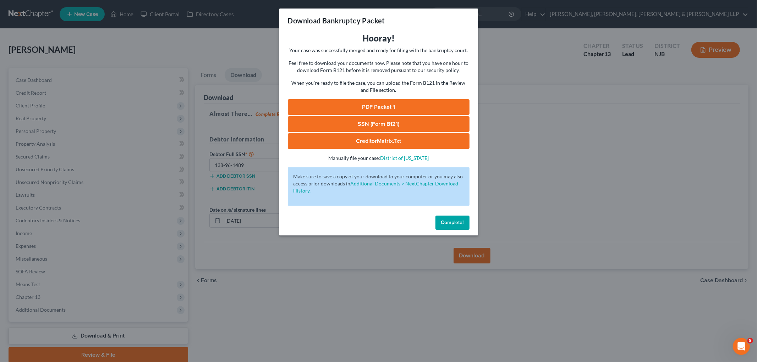
click at [355, 106] on link "PDF Packet 1" at bounding box center [379, 107] width 182 height 16
click at [461, 225] on span "Complete!" at bounding box center [452, 223] width 23 height 6
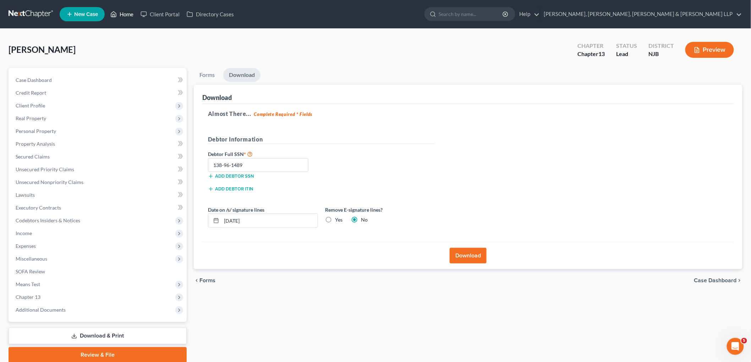
click at [122, 13] on link "Home" at bounding box center [122, 14] width 30 height 13
